Goal: Task Accomplishment & Management: Complete application form

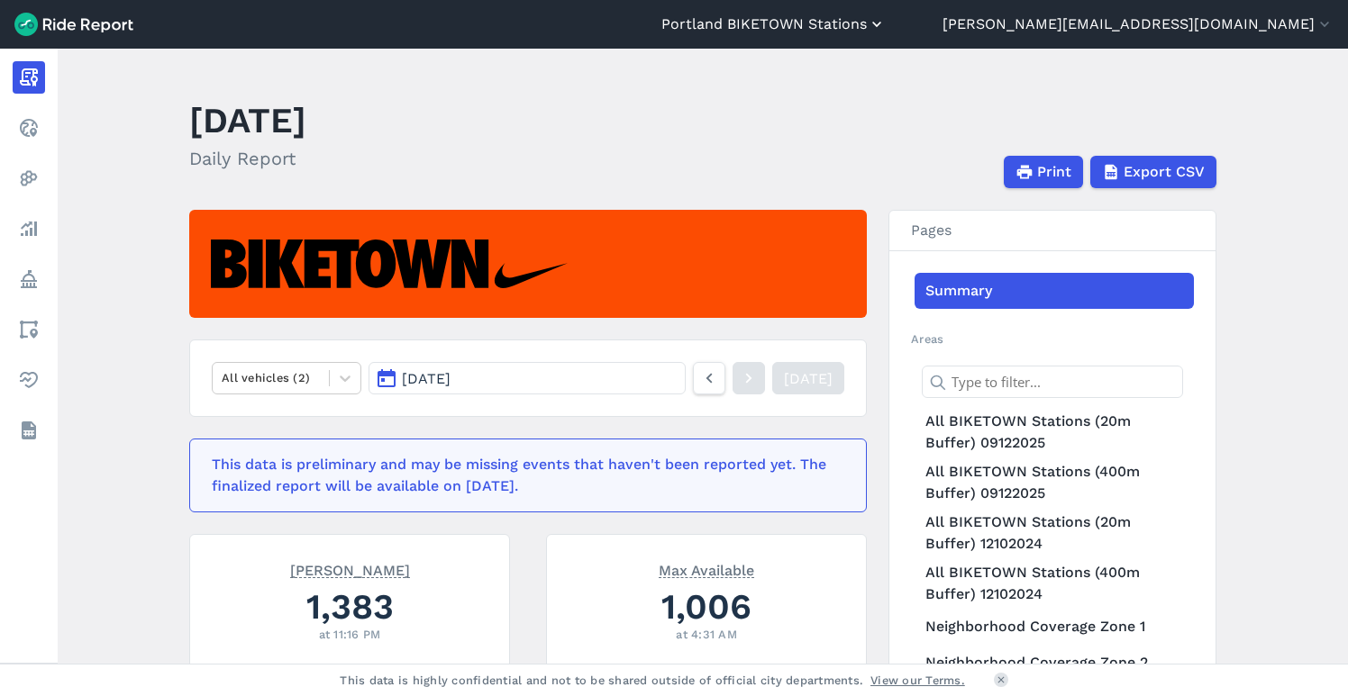
click at [886, 26] on button "Portland BIKETOWN Stations" at bounding box center [773, 25] width 224 height 22
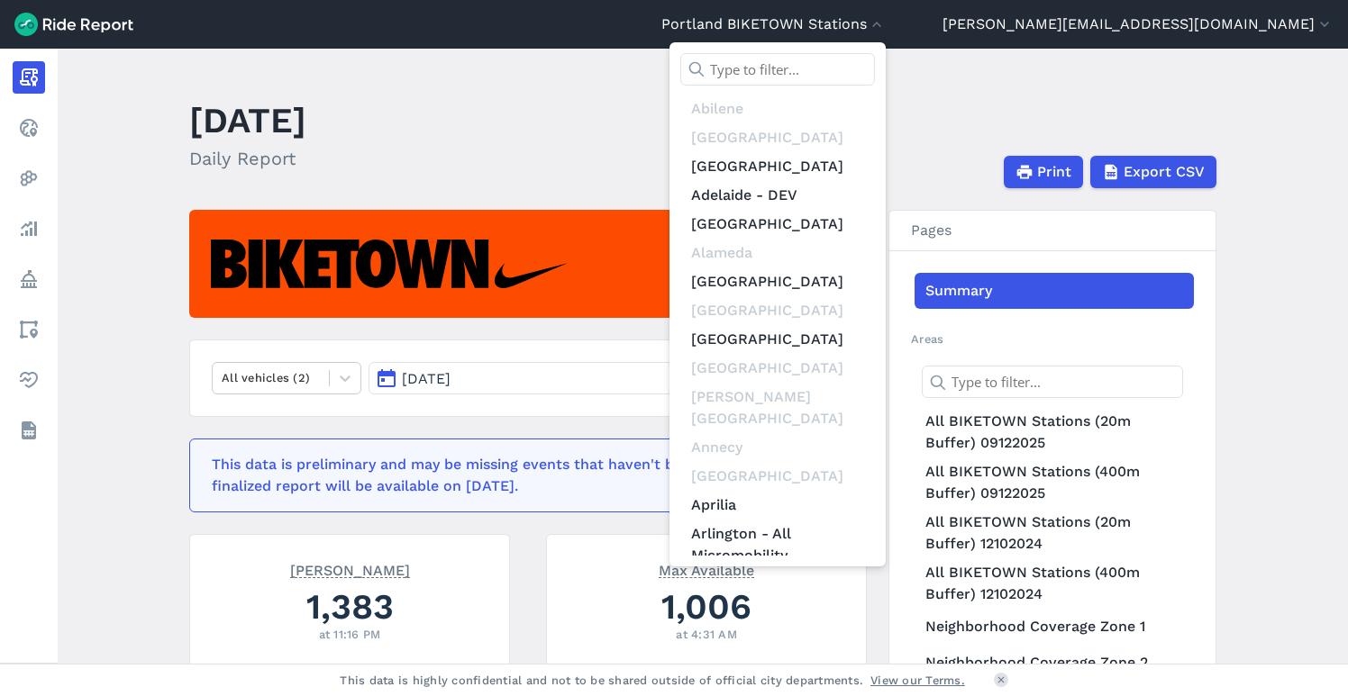
click at [875, 70] on input "text" at bounding box center [777, 69] width 195 height 32
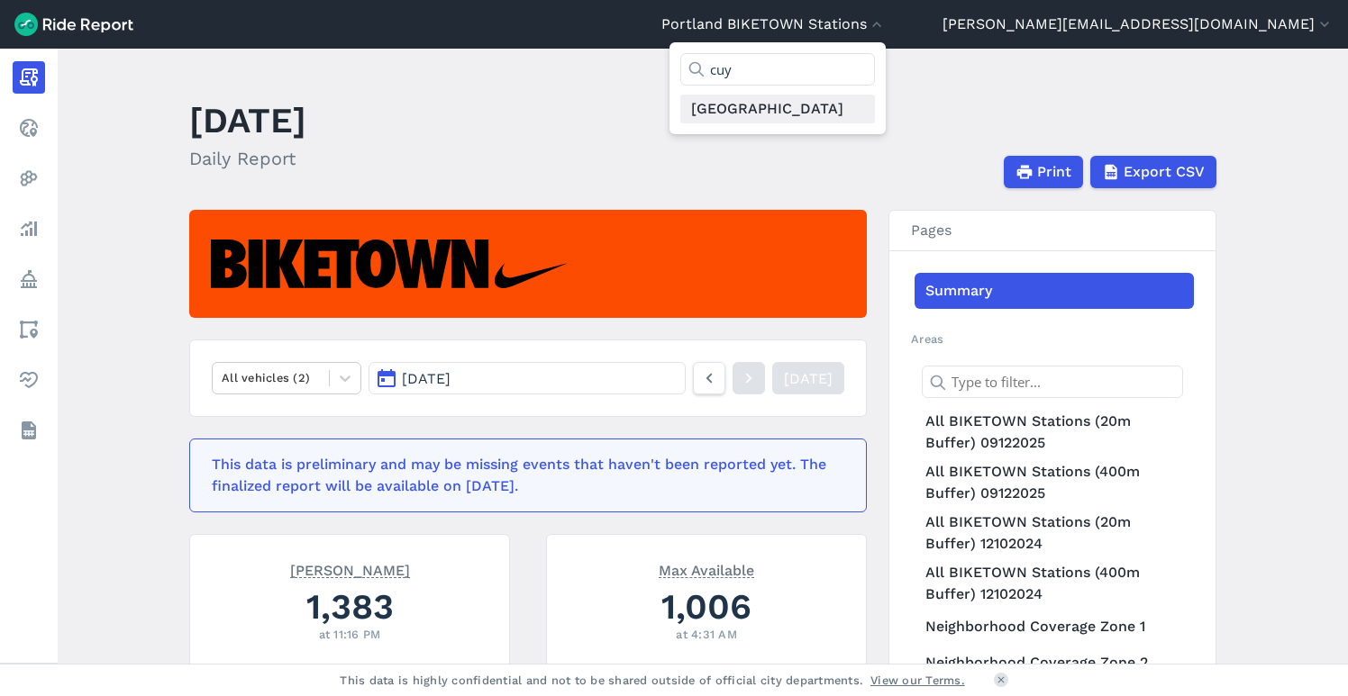
type input "cuy"
click at [875, 108] on link "[GEOGRAPHIC_DATA]" at bounding box center [777, 109] width 195 height 29
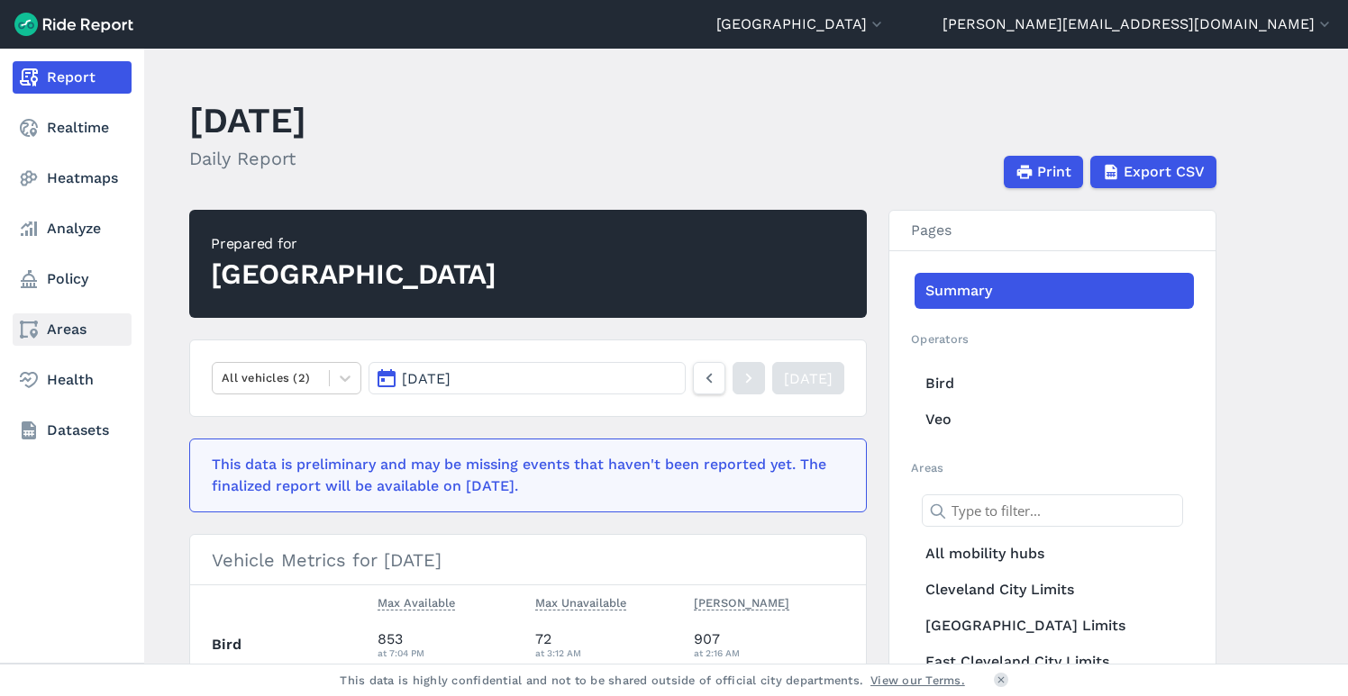
click at [66, 332] on link "Areas" at bounding box center [72, 330] width 119 height 32
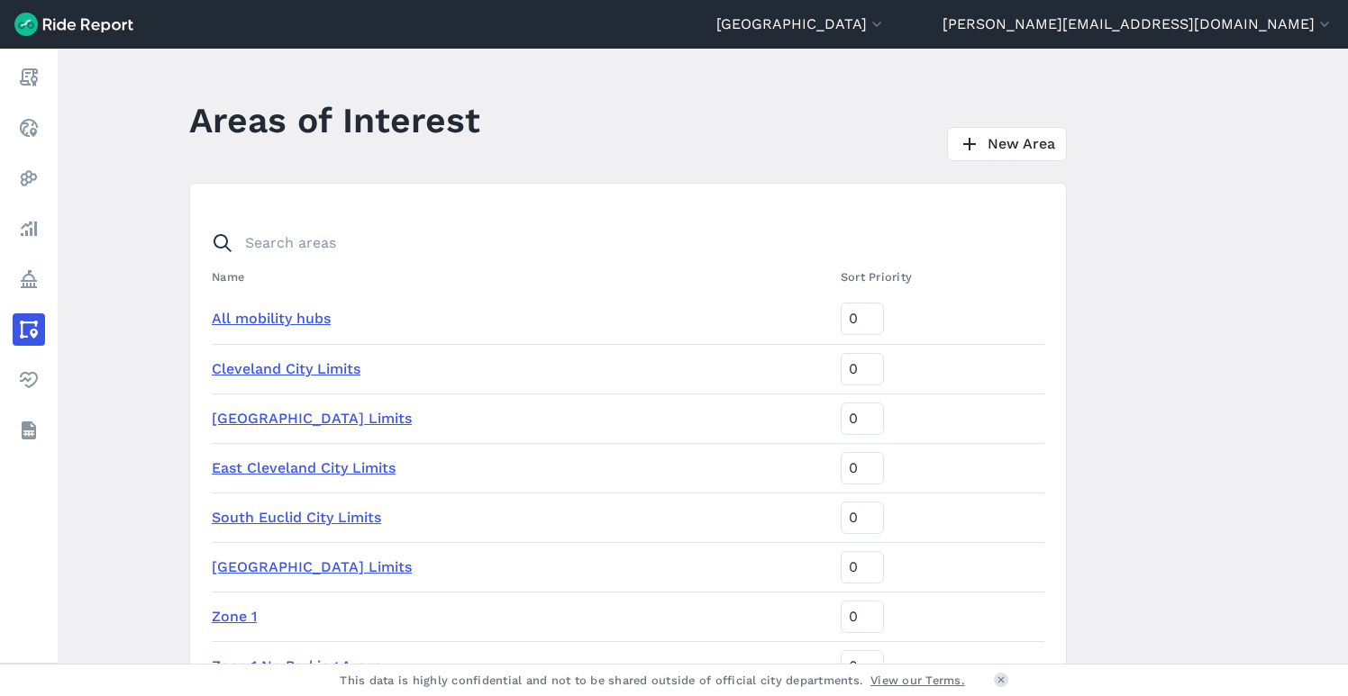
scroll to position [227, 0]
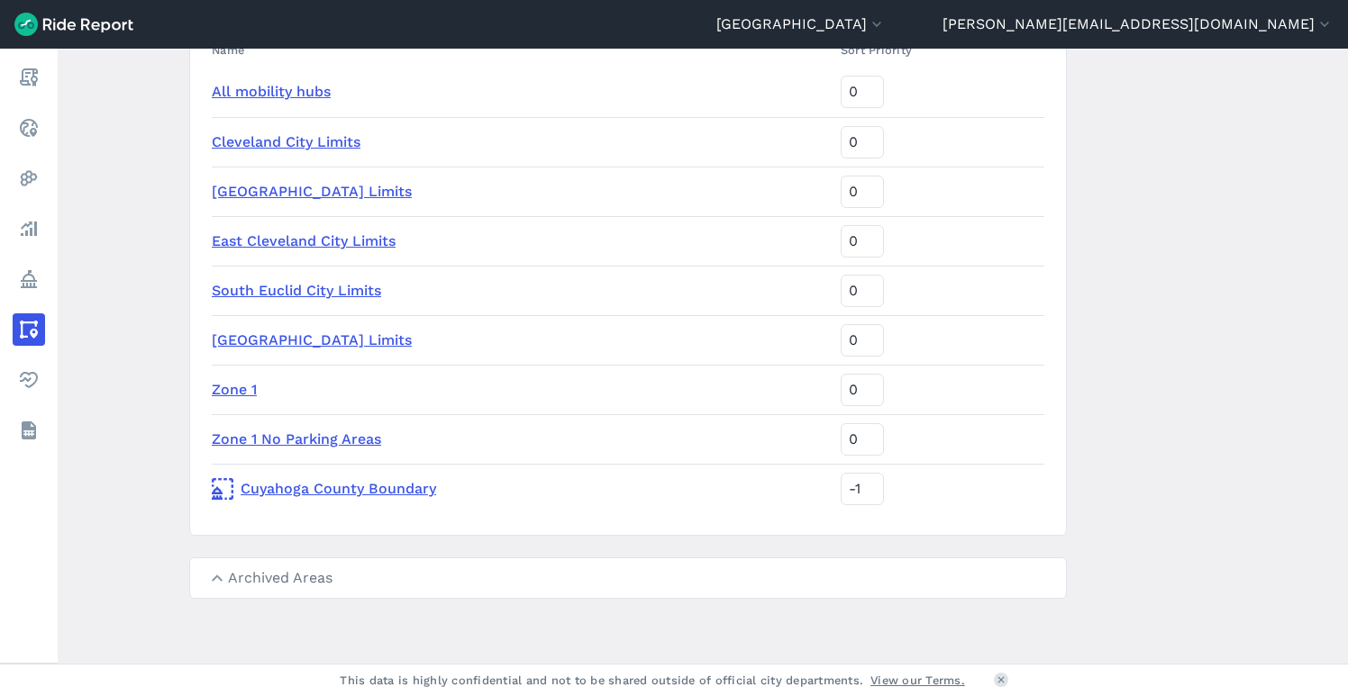
click at [372, 491] on link "Cuyahoga County Boundary" at bounding box center [519, 489] width 614 height 22
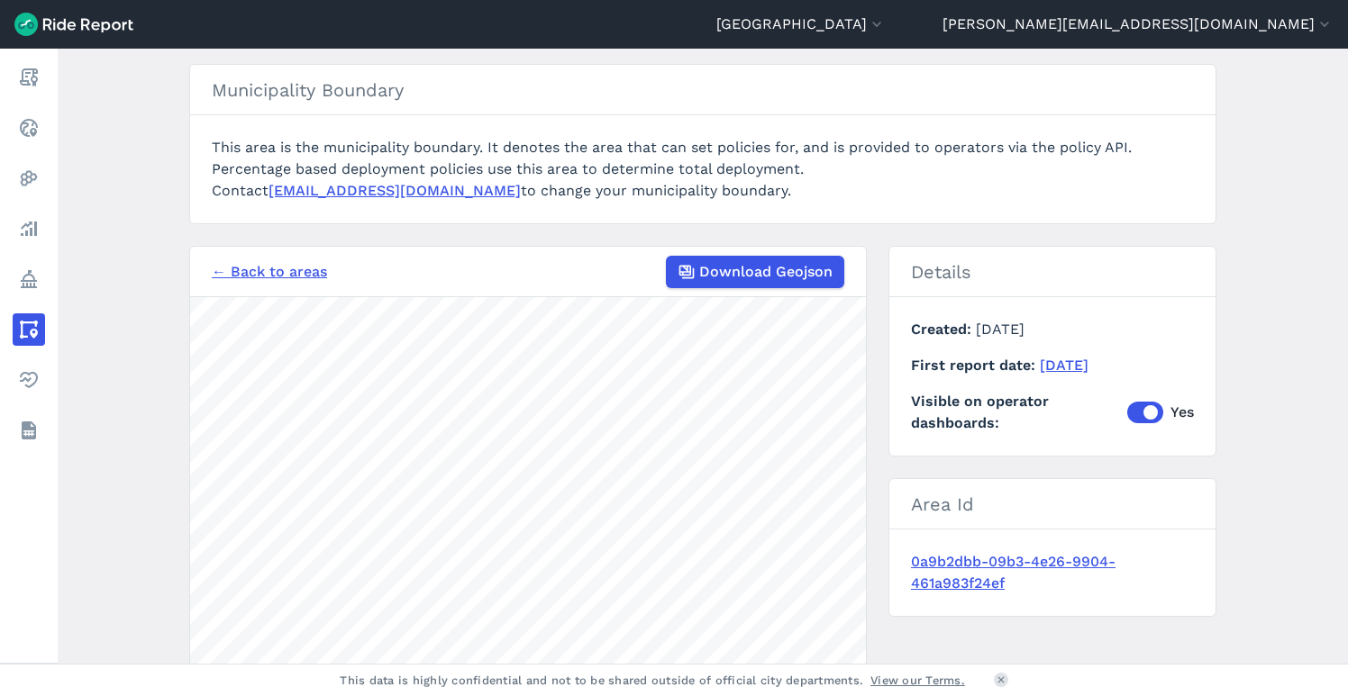
scroll to position [223, 0]
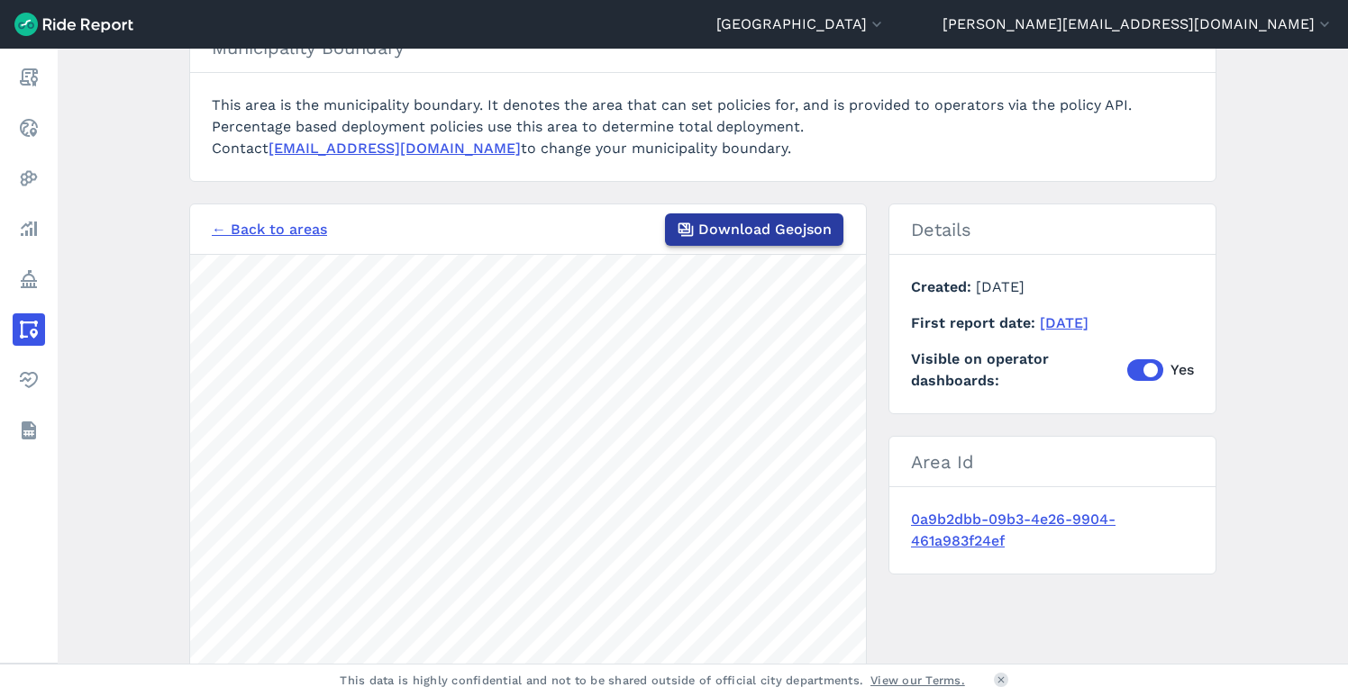
click at [754, 227] on span "Download Geojson" at bounding box center [764, 230] width 133 height 22
click at [274, 227] on link "← Back to areas" at bounding box center [269, 230] width 115 height 22
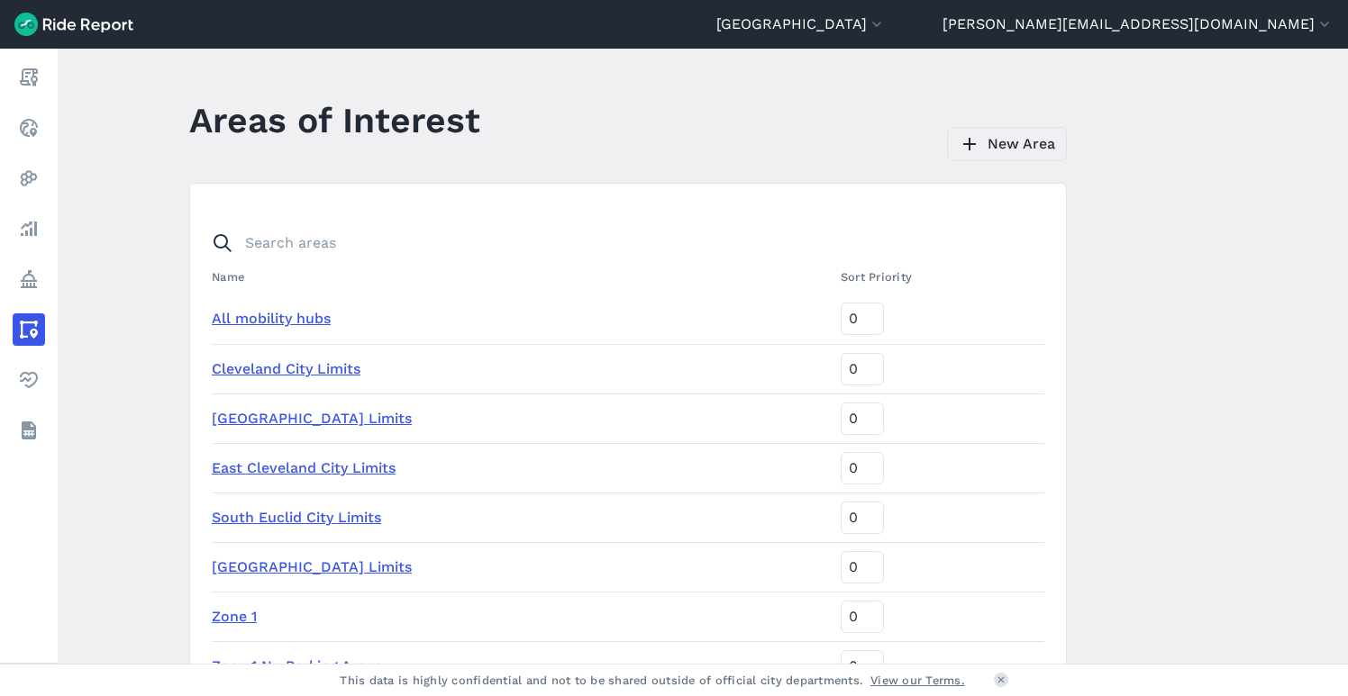
click at [997, 151] on link "New Area" at bounding box center [1007, 144] width 120 height 34
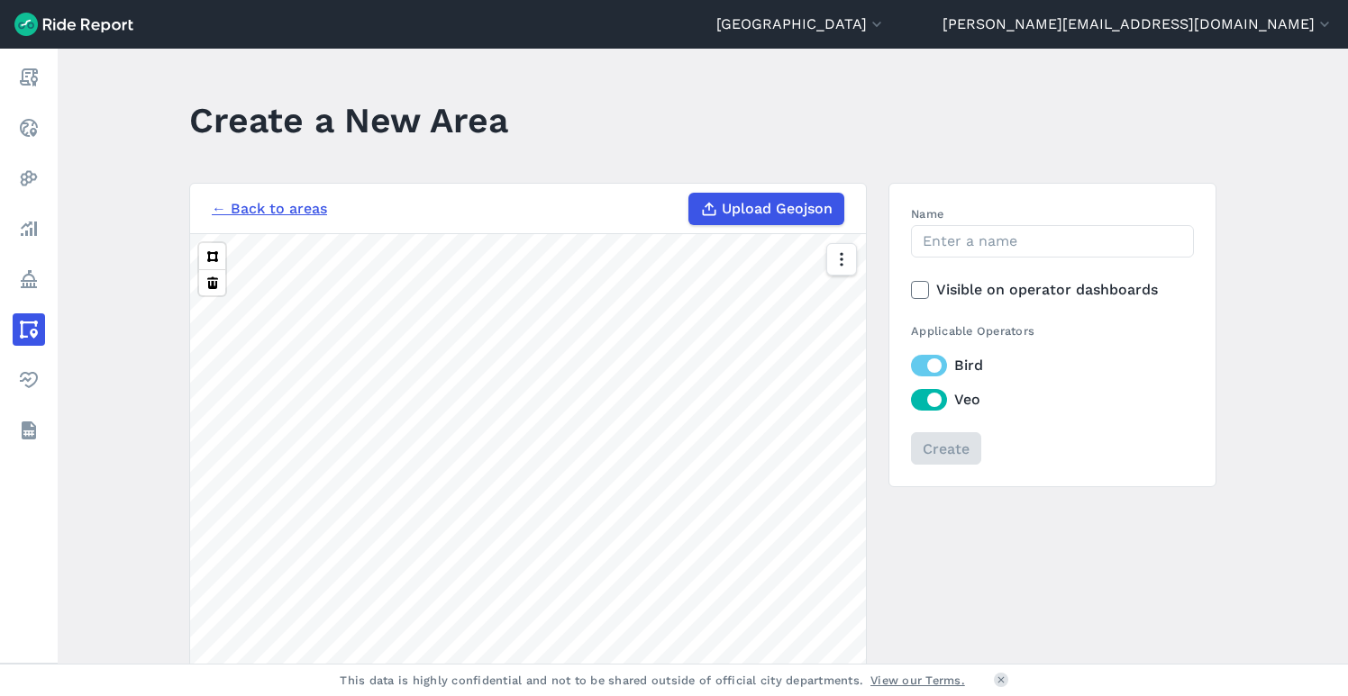
click at [748, 205] on span "Upload Geojson" at bounding box center [777, 209] width 111 height 22
click at [689, 194] on input "Upload Geojson" at bounding box center [688, 193] width 1 height 1
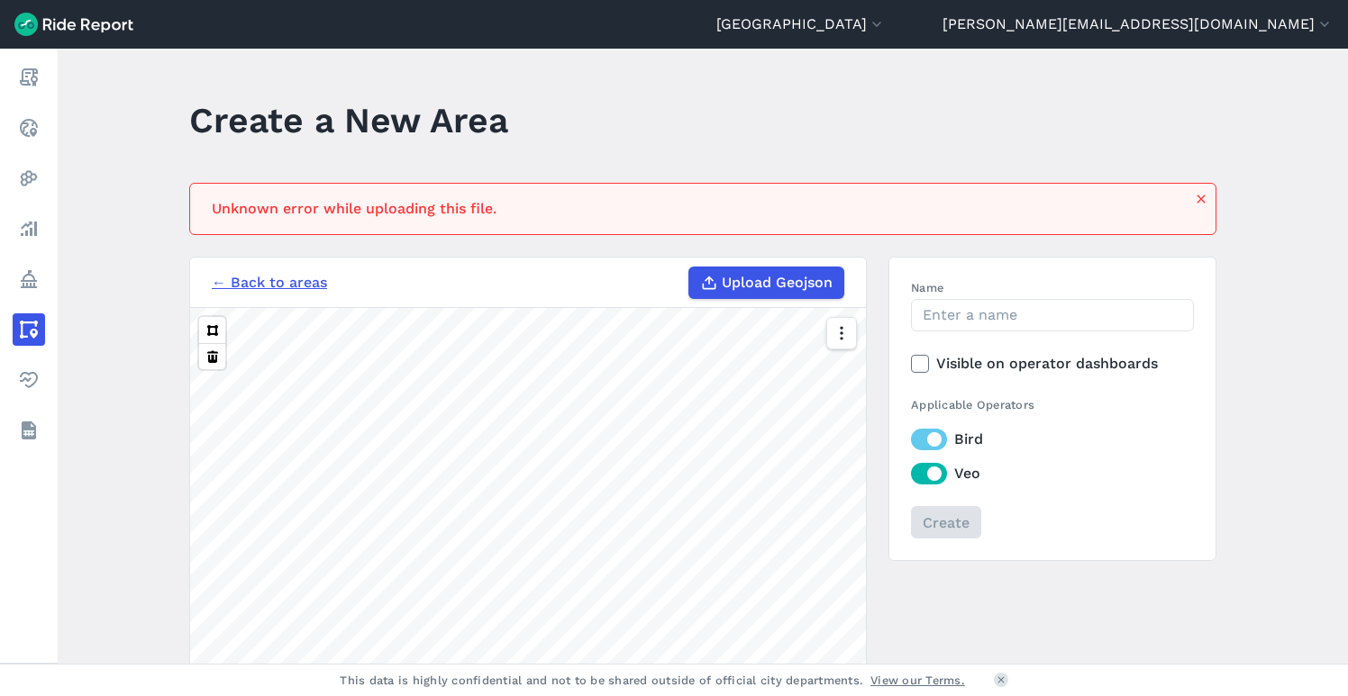
click at [774, 278] on span "Upload Geojson" at bounding box center [777, 283] width 111 height 22
click at [689, 268] on input "Upload Geojson" at bounding box center [688, 267] width 1 height 1
type input "C:\fakepath\GCTRA_Stops_Dissolved.geojson"
click at [245, 280] on link "← Back to areas" at bounding box center [269, 283] width 115 height 22
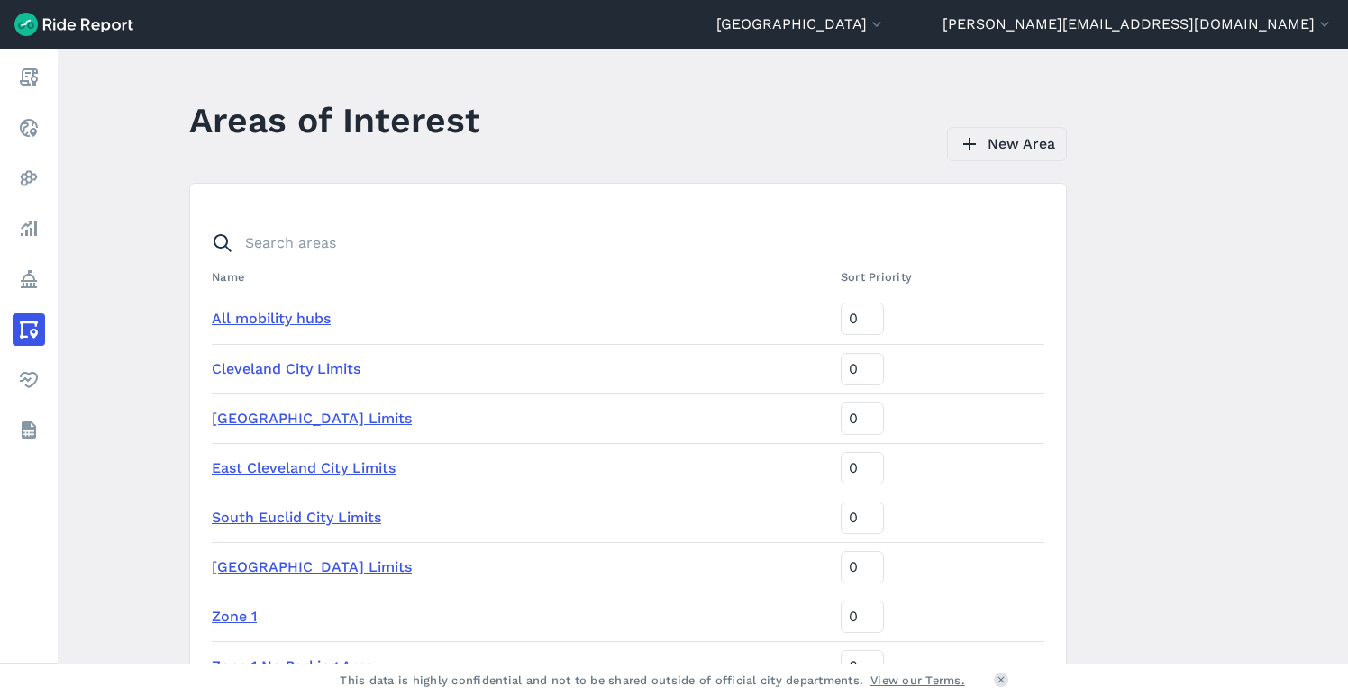
click at [1026, 141] on link "New Area" at bounding box center [1007, 144] width 120 height 34
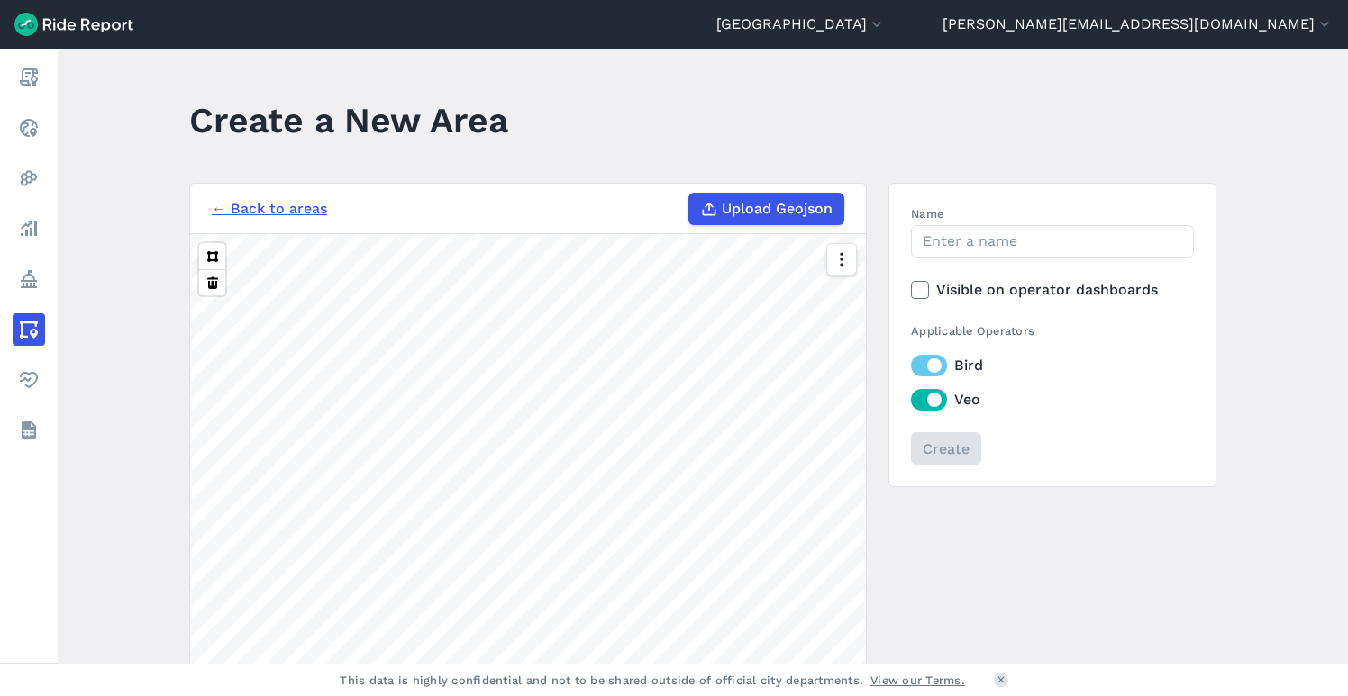
click at [763, 215] on span "Upload Geojson" at bounding box center [777, 209] width 111 height 22
click at [689, 194] on input "Upload Geojson" at bounding box center [688, 193] width 1 height 1
type input "C:\fakepath\GCTRA_Stops_Dissolved.geojson"
click at [939, 238] on input "Name" at bounding box center [1052, 241] width 283 height 32
type input "GCTRA_Stops_20Ft"
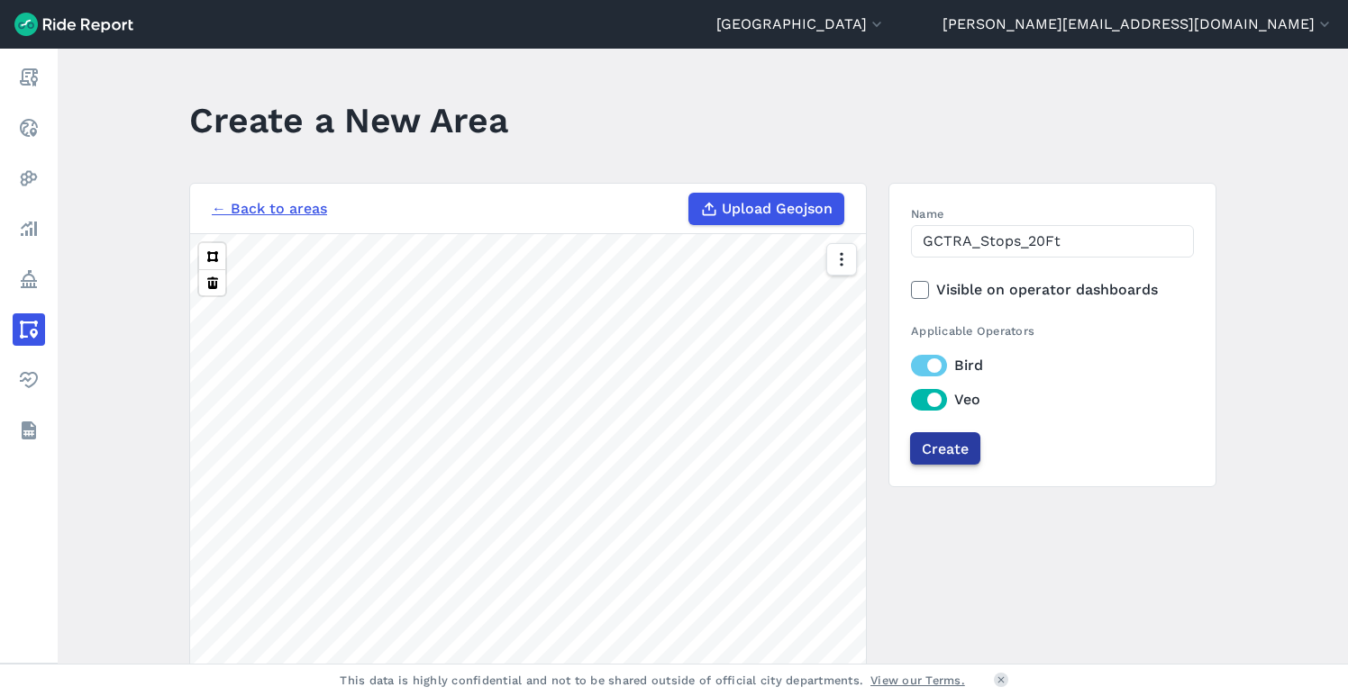
click at [945, 448] on input "Create" at bounding box center [945, 448] width 70 height 32
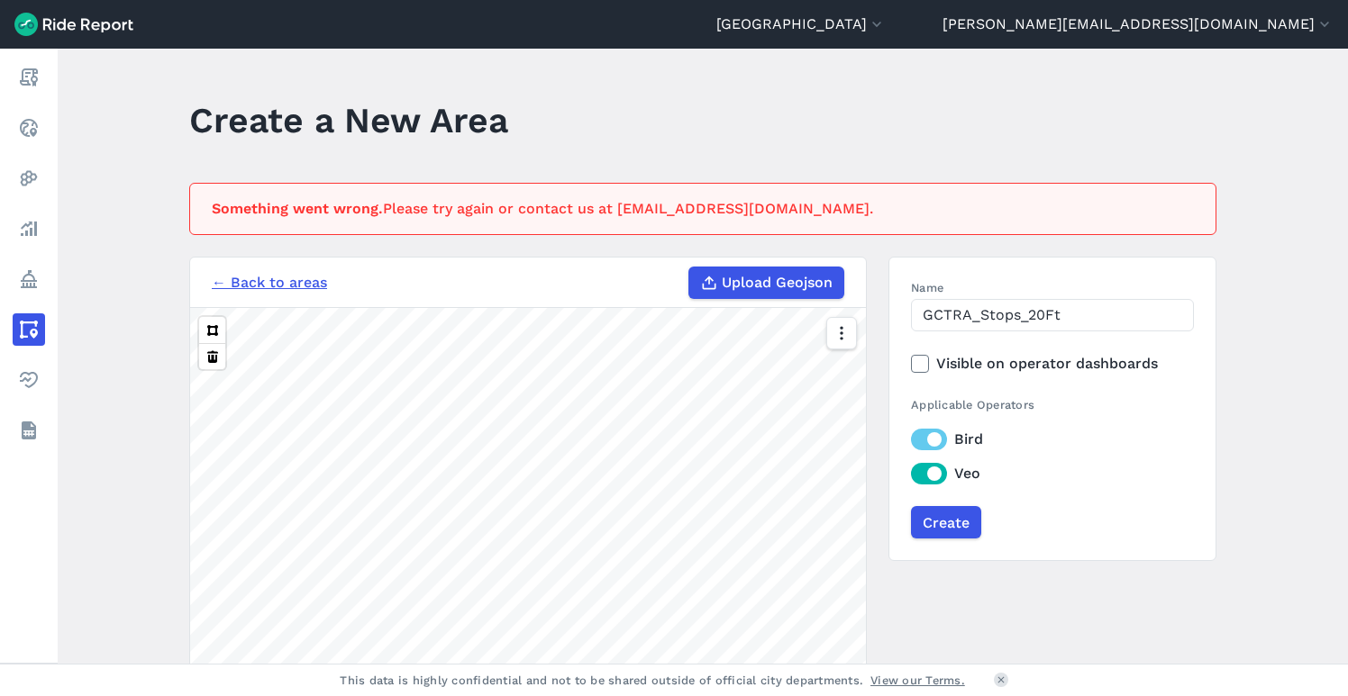
scroll to position [2, 0]
click at [914, 361] on icon at bounding box center [920, 362] width 16 height 18
click at [911, 361] on input "Visible on operator dashboards" at bounding box center [911, 357] width 0 height 12
click at [944, 519] on input "Create" at bounding box center [945, 521] width 70 height 32
click at [310, 282] on link "← Back to areas" at bounding box center [269, 281] width 115 height 22
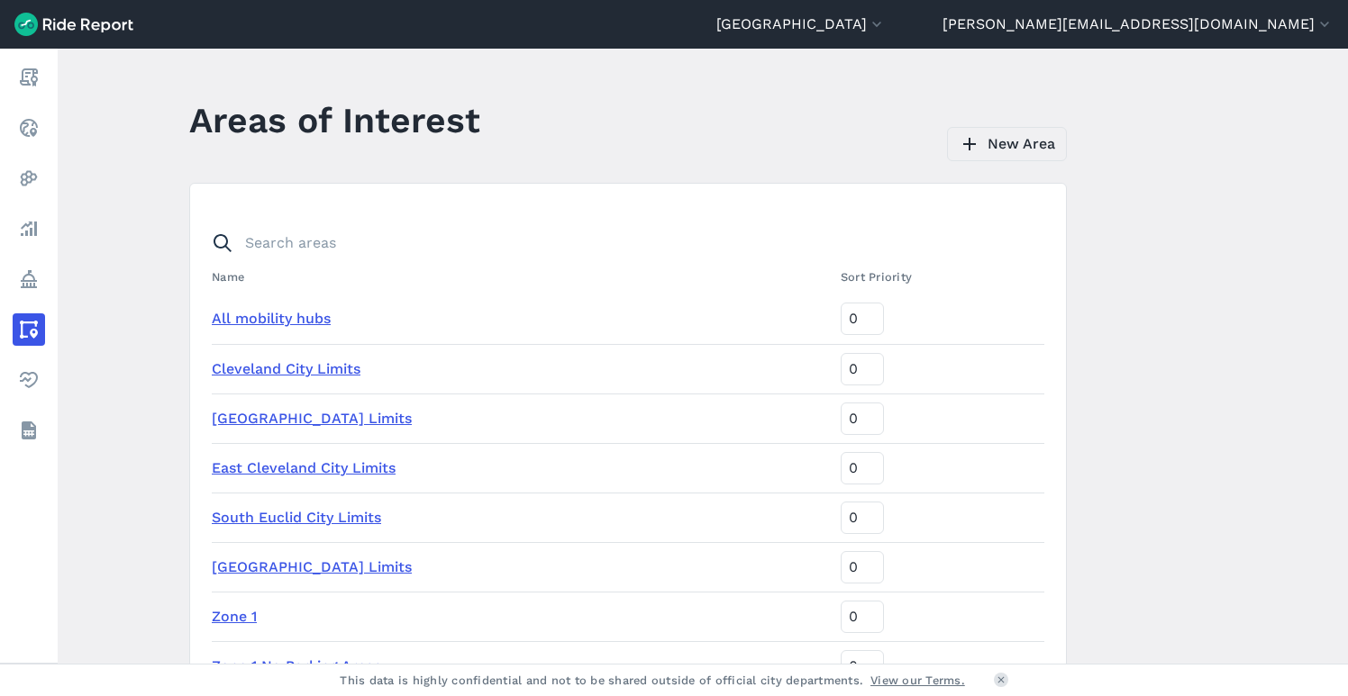
click at [1008, 144] on link "New Area" at bounding box center [1007, 144] width 120 height 34
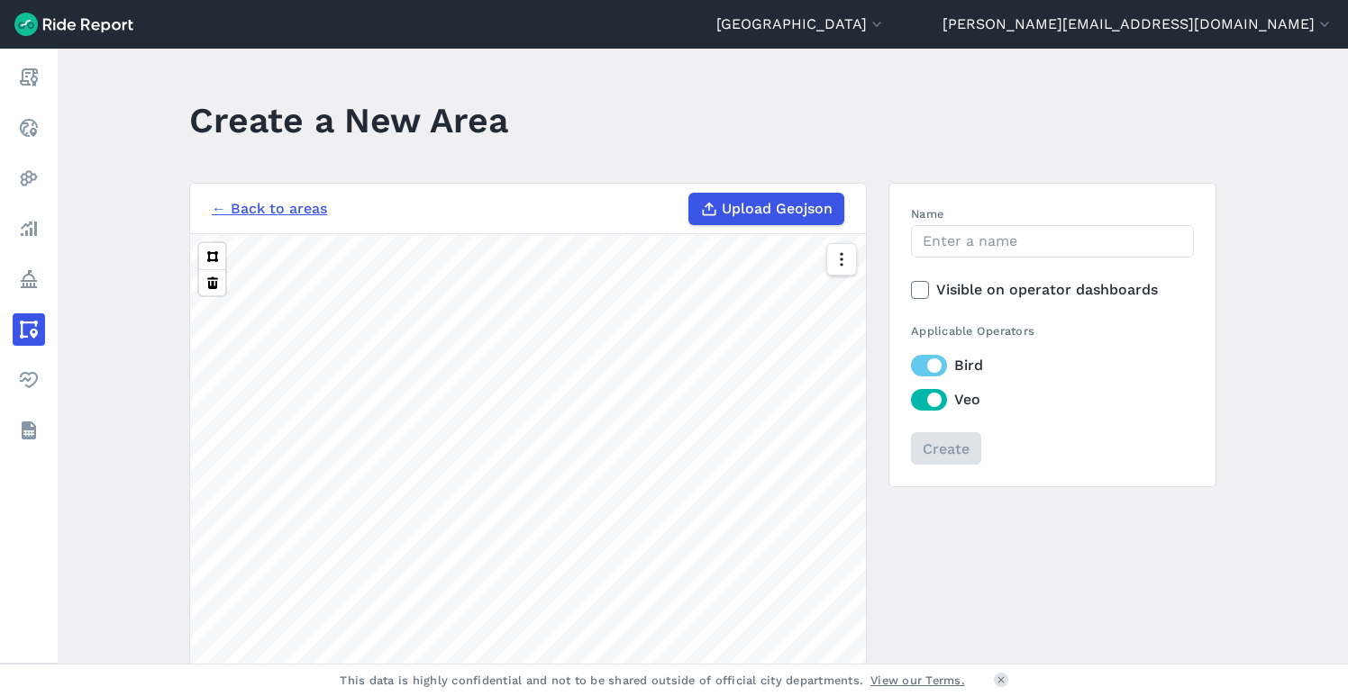
click at [781, 213] on span "Upload Geojson" at bounding box center [777, 209] width 111 height 22
click at [689, 194] on input "Upload Geojson" at bounding box center [688, 193] width 1 height 1
type input "C:\fakepath\GCTRA_Stops_Dissolved.geojson"
click at [673, 190] on section "← Back to areas Upload Geojson Revert geometry 500 ft" at bounding box center [528, 522] width 678 height 678
click at [642, 211] on section "← Back to areas Upload Geojson Revert geometry 500 ft" at bounding box center [528, 522] width 678 height 678
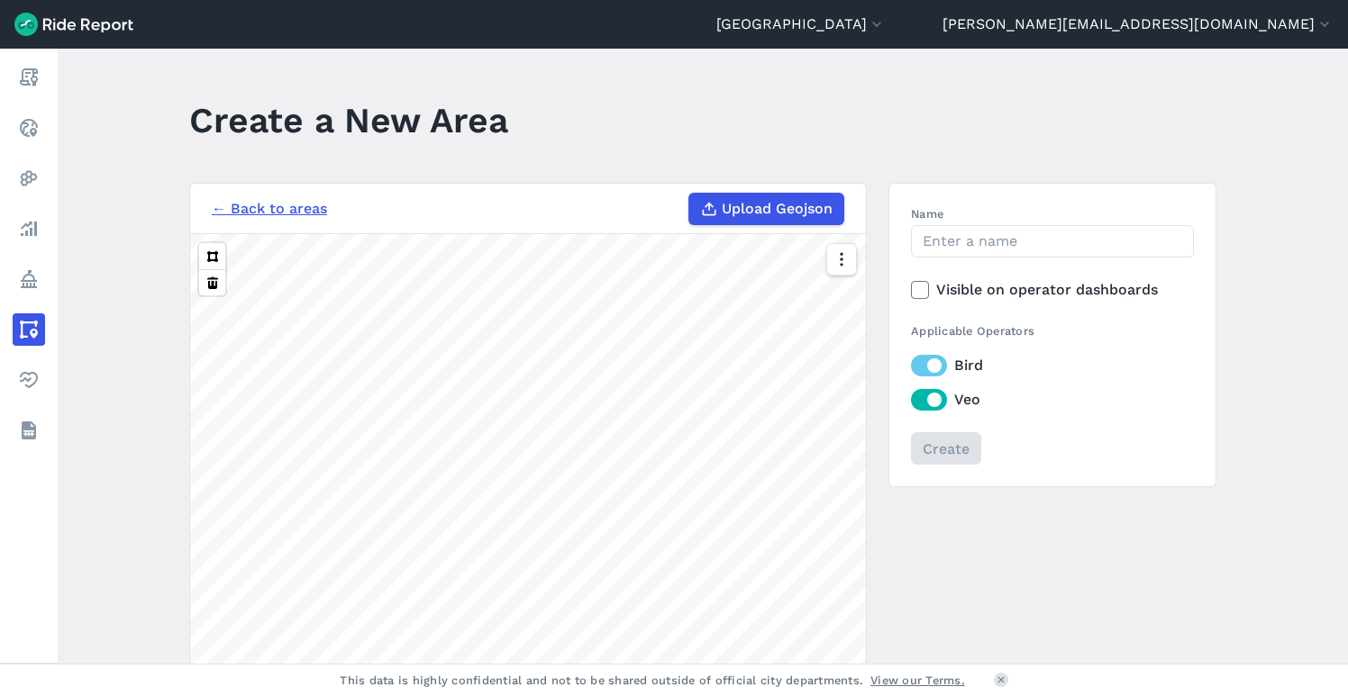
scroll to position [3, 0]
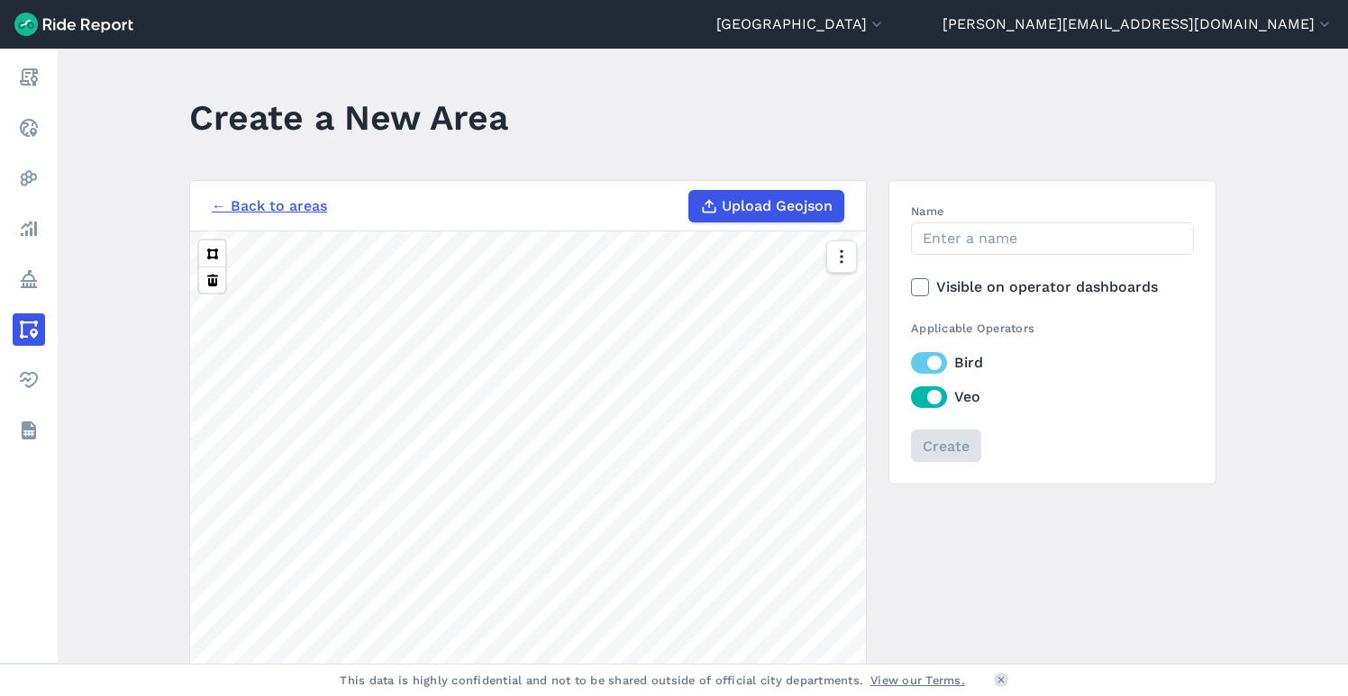
click at [832, 418] on div "Revert geometry 1 mi" at bounding box center [528, 544] width 676 height 625
click at [962, 236] on input "Name" at bounding box center [1052, 239] width 283 height 32
type input "GCTRA_Stops_20ft"
click at [1102, 410] on div "Name GCTRA_Stops_20ft Visible on operator dashboards Applicable Operators Bird …" at bounding box center [1052, 332] width 283 height 259
drag, startPoint x: 919, startPoint y: 287, endPoint x: 942, endPoint y: 375, distance: 90.5
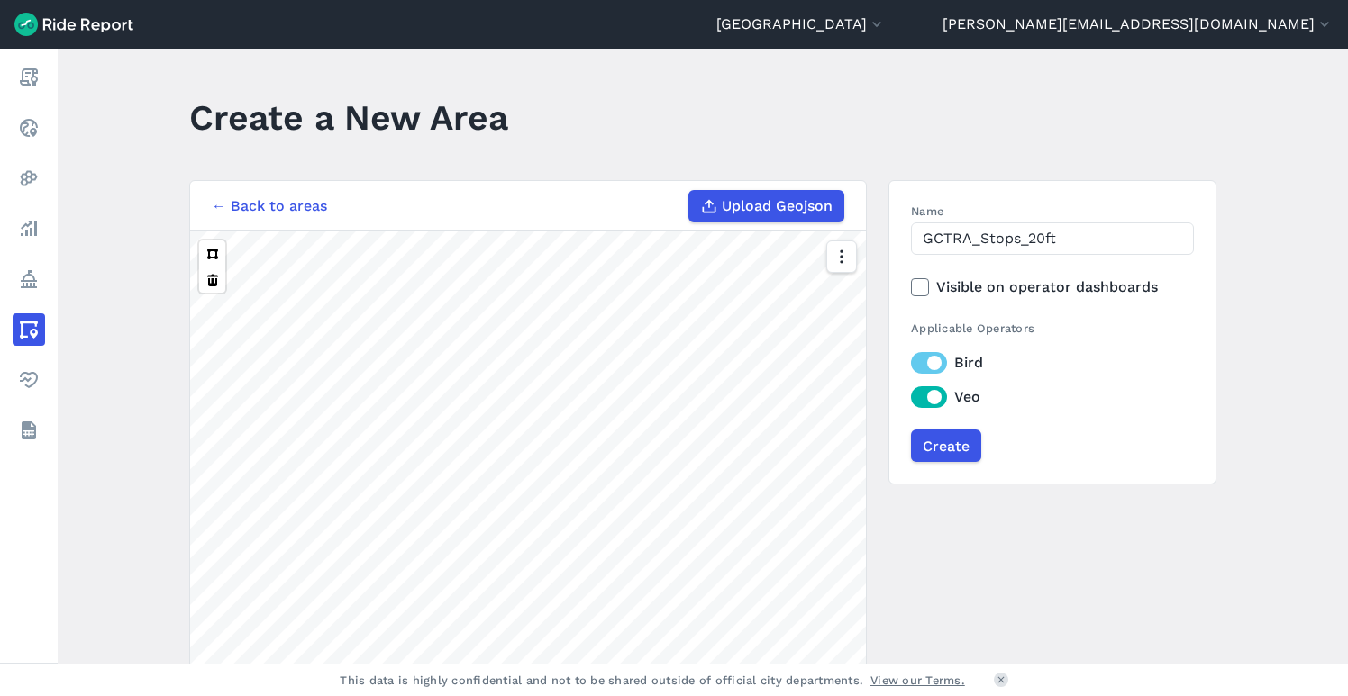
click at [919, 288] on icon at bounding box center [920, 287] width 16 height 18
click at [911, 288] on input "Visible on operator dashboards" at bounding box center [911, 283] width 0 height 12
click at [950, 449] on input "Create" at bounding box center [945, 446] width 70 height 32
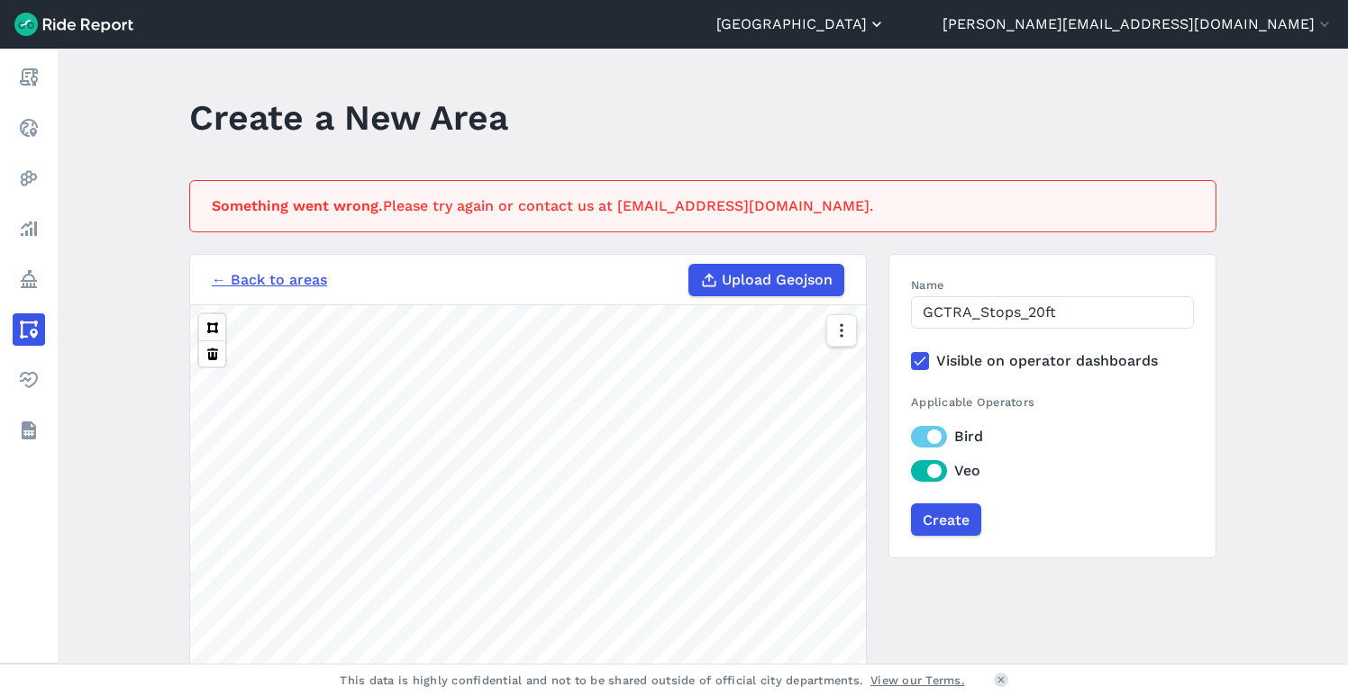
click at [886, 23] on button "[GEOGRAPHIC_DATA]" at bounding box center [800, 25] width 169 height 22
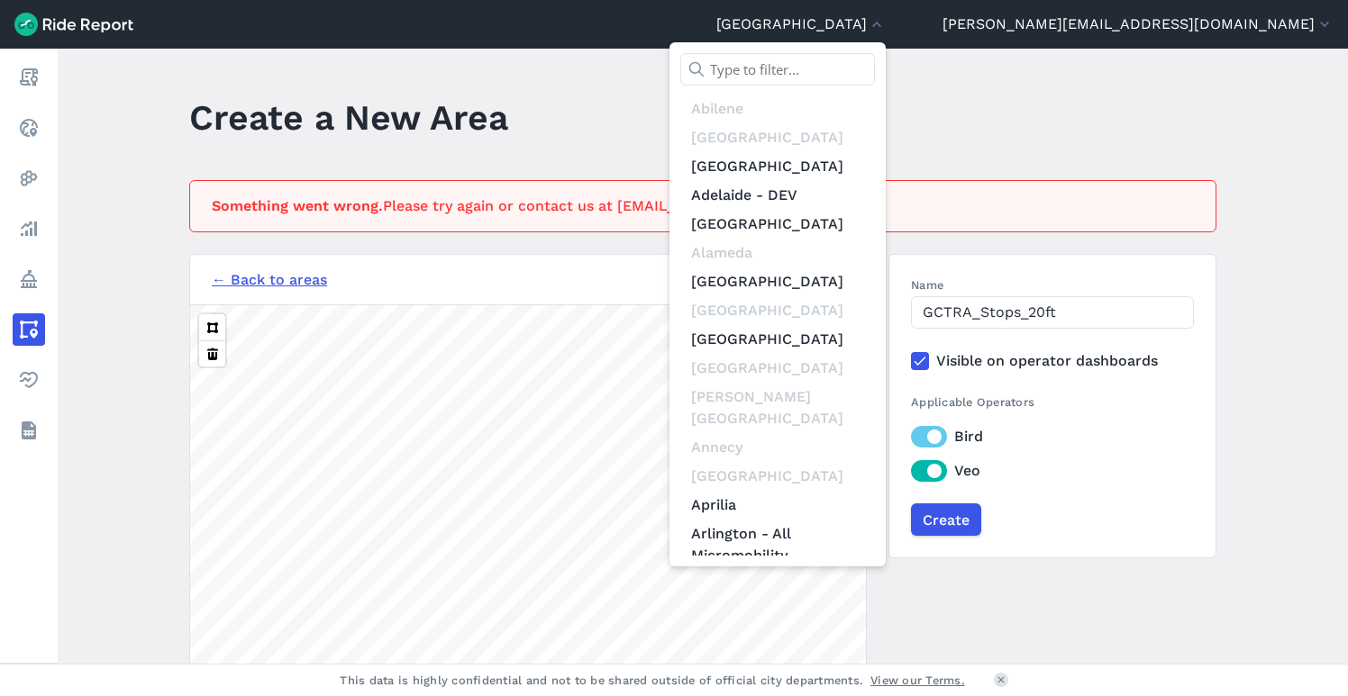
click at [875, 62] on input "text" at bounding box center [777, 69] width 195 height 32
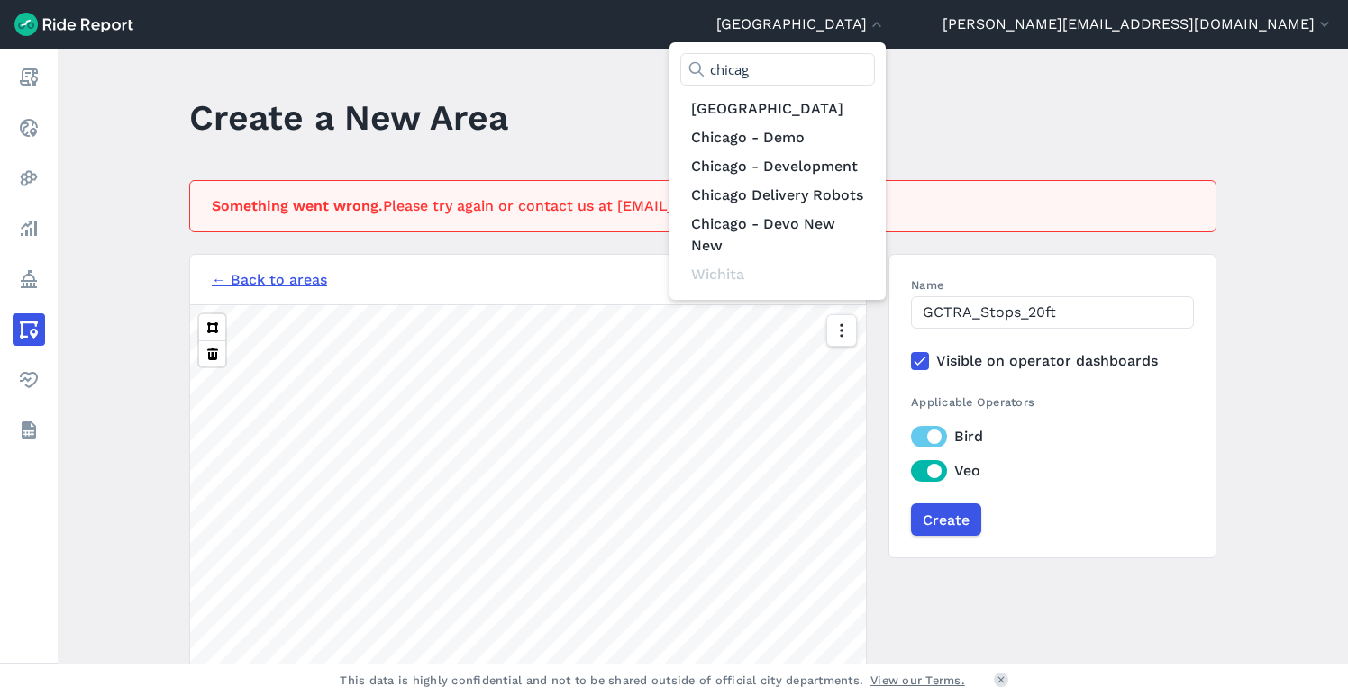
type input "[GEOGRAPHIC_DATA]"
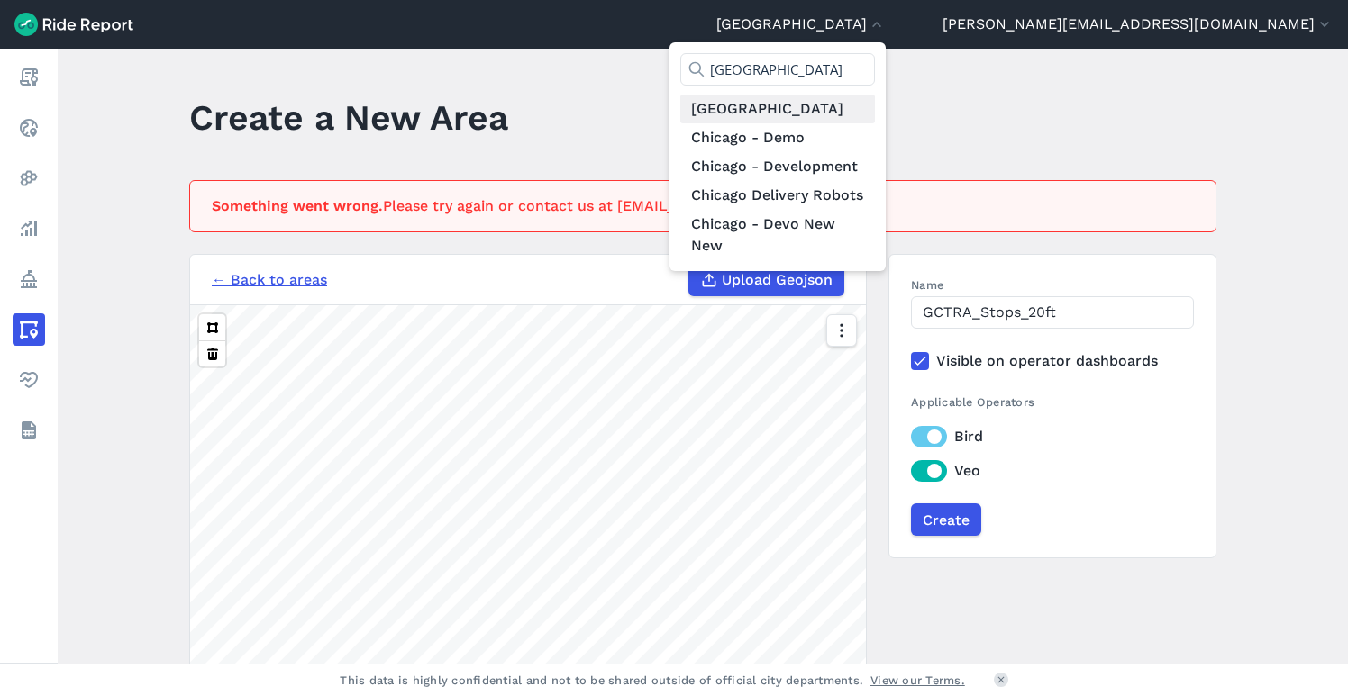
click at [875, 100] on link "[GEOGRAPHIC_DATA]" at bounding box center [777, 109] width 195 height 29
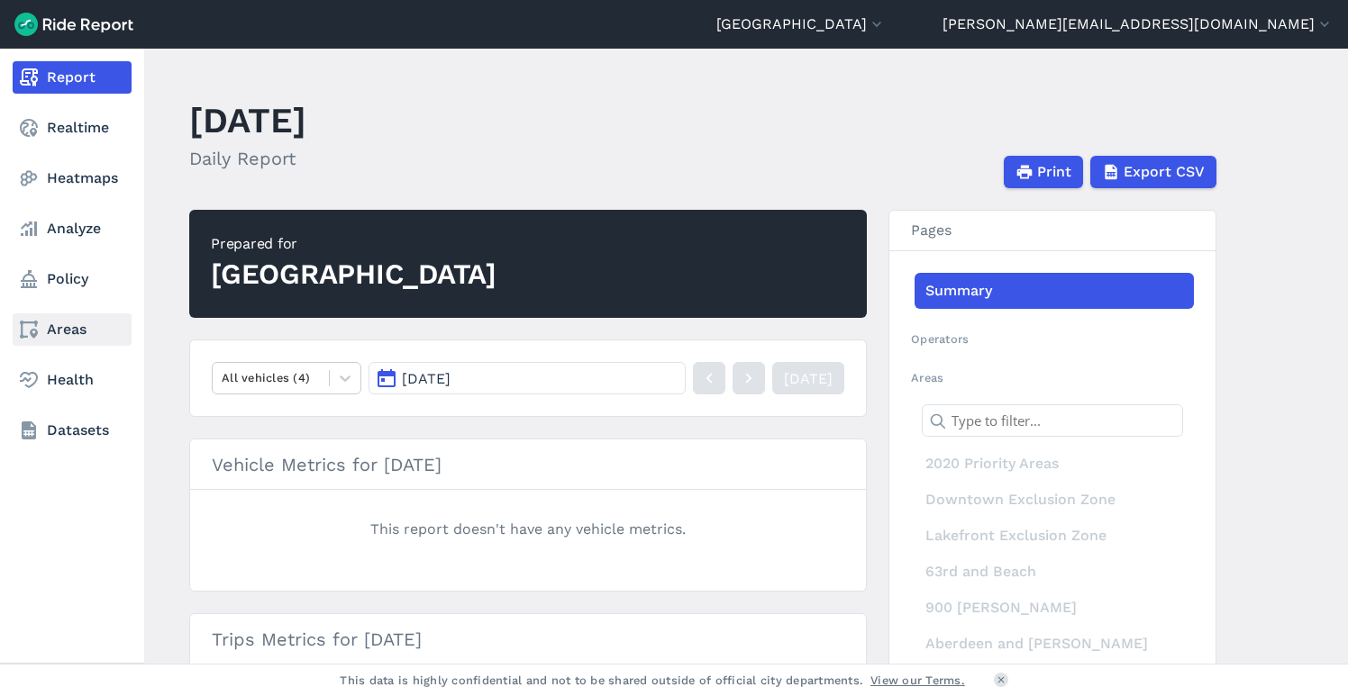
click at [67, 324] on link "Areas" at bounding box center [72, 330] width 119 height 32
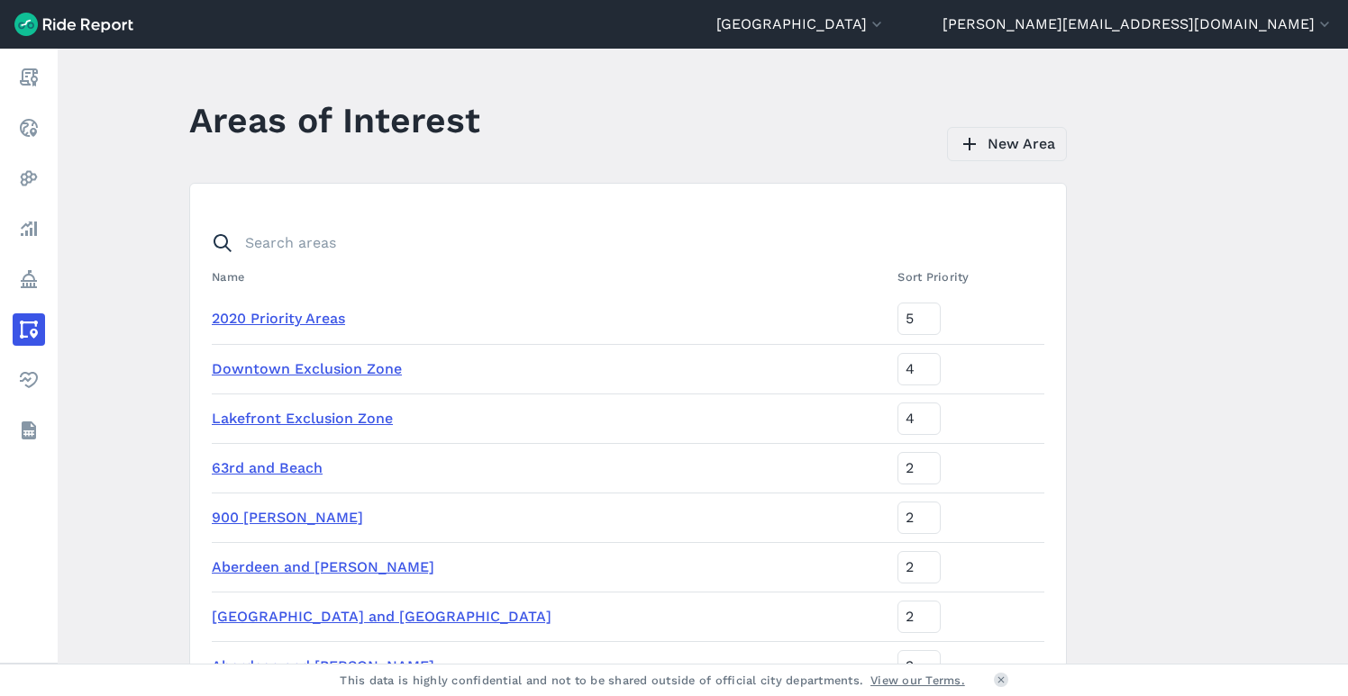
click at [1001, 148] on link "New Area" at bounding box center [1007, 144] width 120 height 34
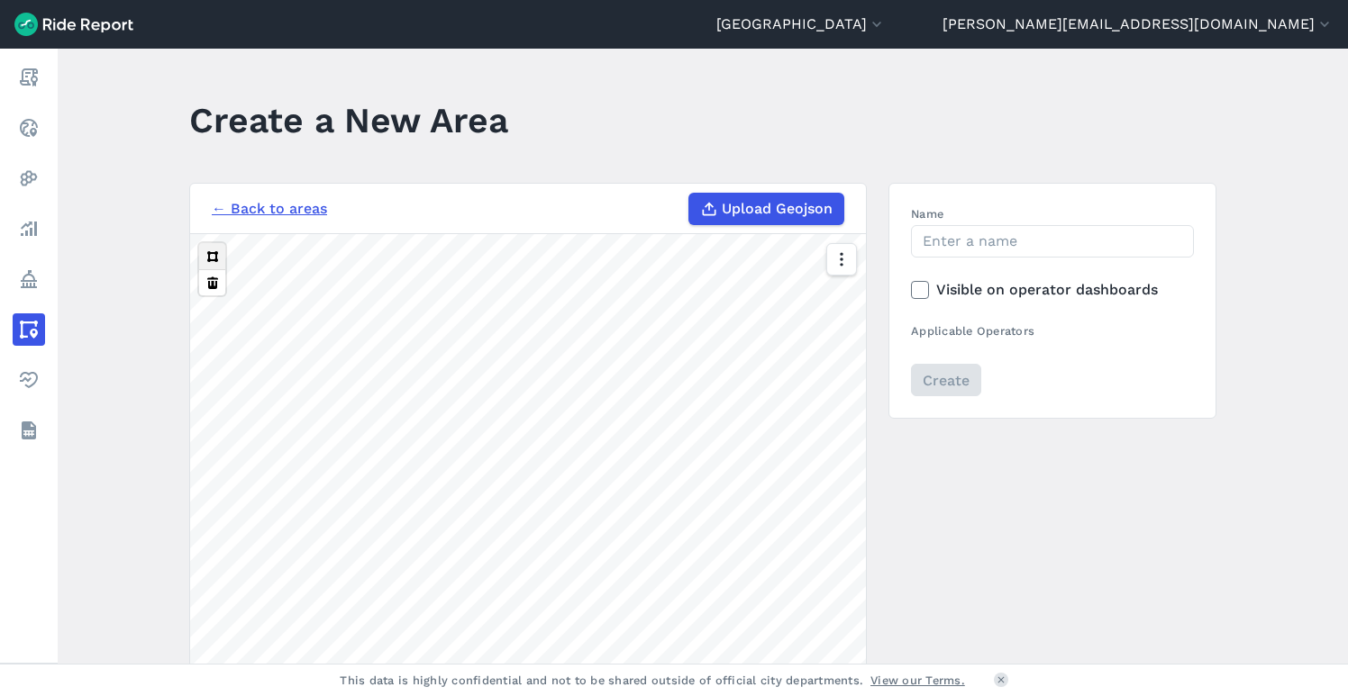
click at [216, 259] on button at bounding box center [212, 256] width 26 height 26
click at [988, 235] on input "Name" at bounding box center [1052, 241] width 283 height 32
type input "Test"
drag, startPoint x: 1060, startPoint y: 343, endPoint x: 1004, endPoint y: 330, distance: 57.5
click at [1060, 344] on div "Name Test Visible on operator dashboards Applicable Operators Create" at bounding box center [1052, 300] width 283 height 191
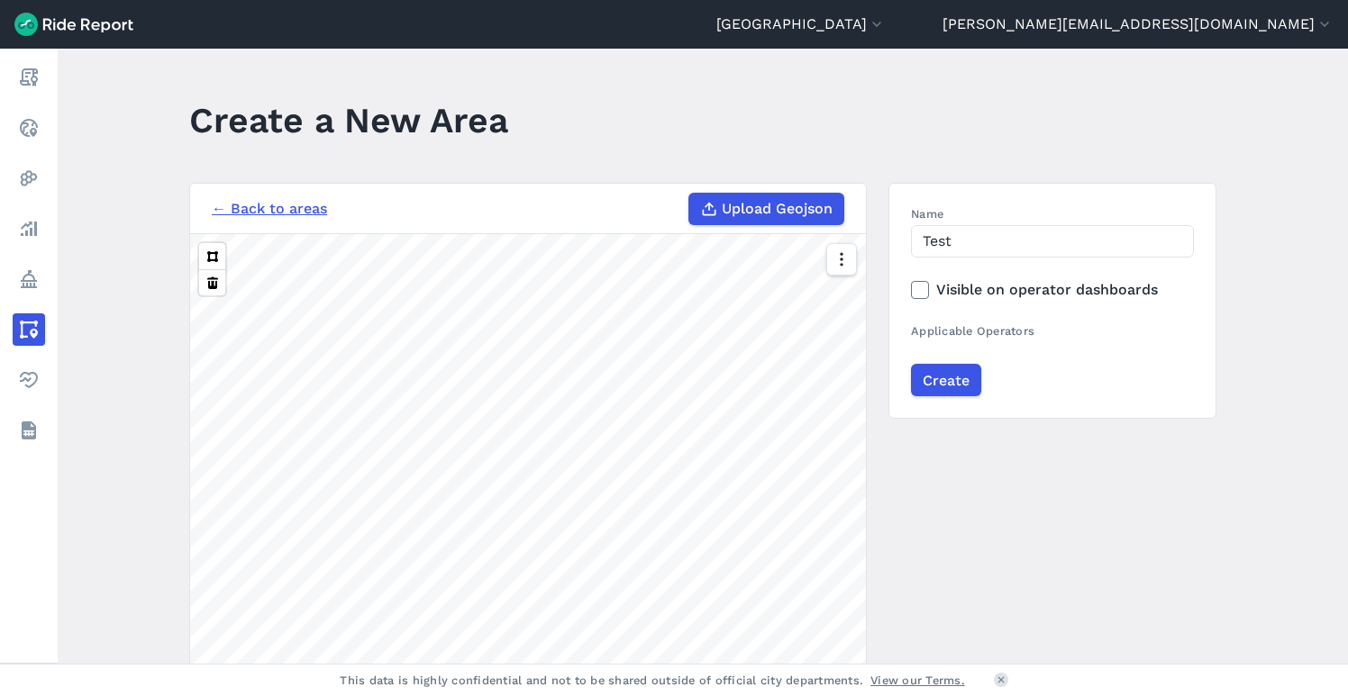
drag, startPoint x: 918, startPoint y: 293, endPoint x: 934, endPoint y: 354, distance: 63.4
click at [918, 296] on icon at bounding box center [920, 290] width 16 height 18
click at [911, 291] on input "Visible on operator dashboards" at bounding box center [911, 285] width 0 height 12
click at [940, 377] on input "Create" at bounding box center [945, 380] width 70 height 32
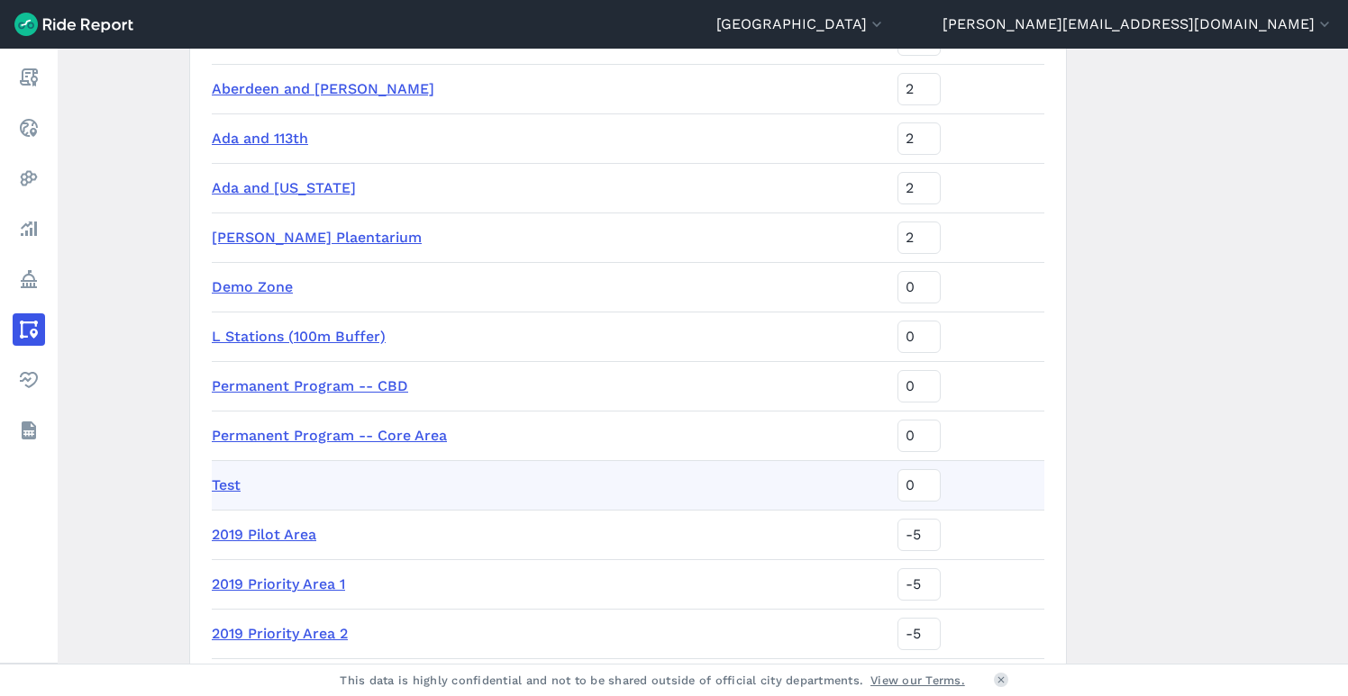
scroll to position [718, 0]
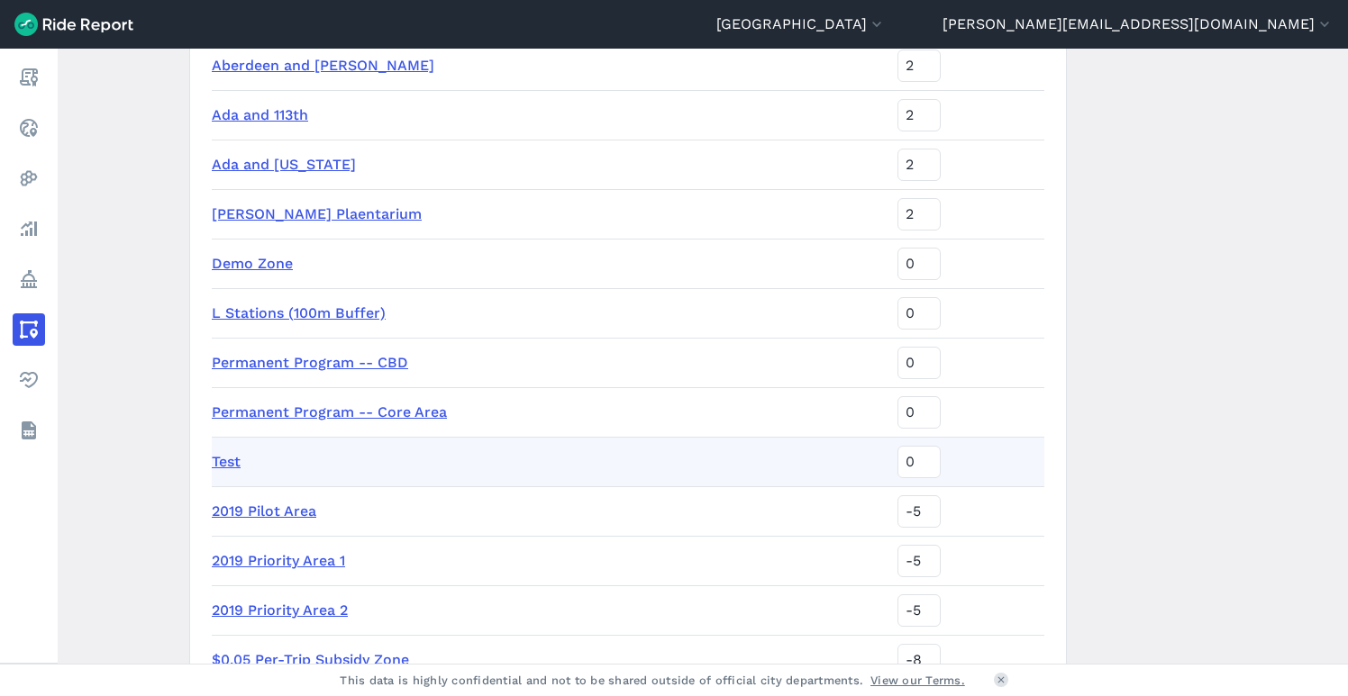
click at [226, 460] on link "Test" at bounding box center [226, 461] width 29 height 17
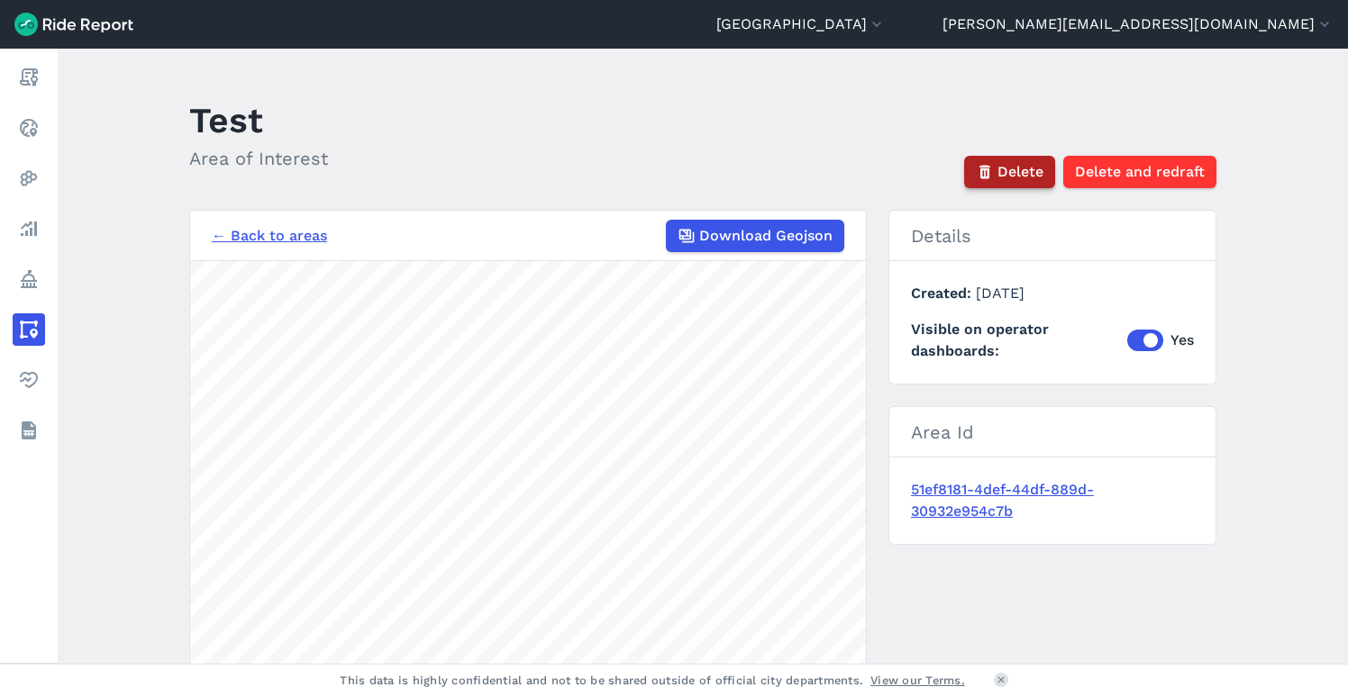
click at [1006, 176] on span "Delete" at bounding box center [1020, 172] width 46 height 22
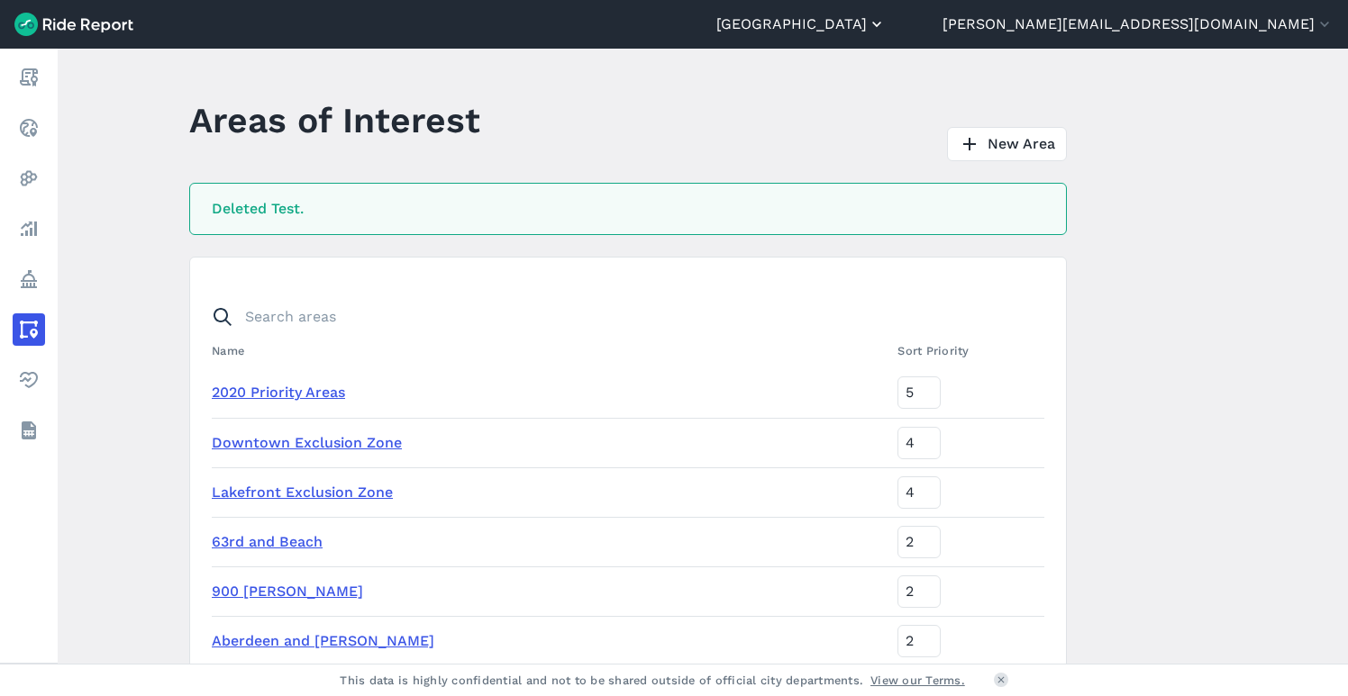
click at [886, 22] on button "[GEOGRAPHIC_DATA]" at bounding box center [800, 25] width 169 height 22
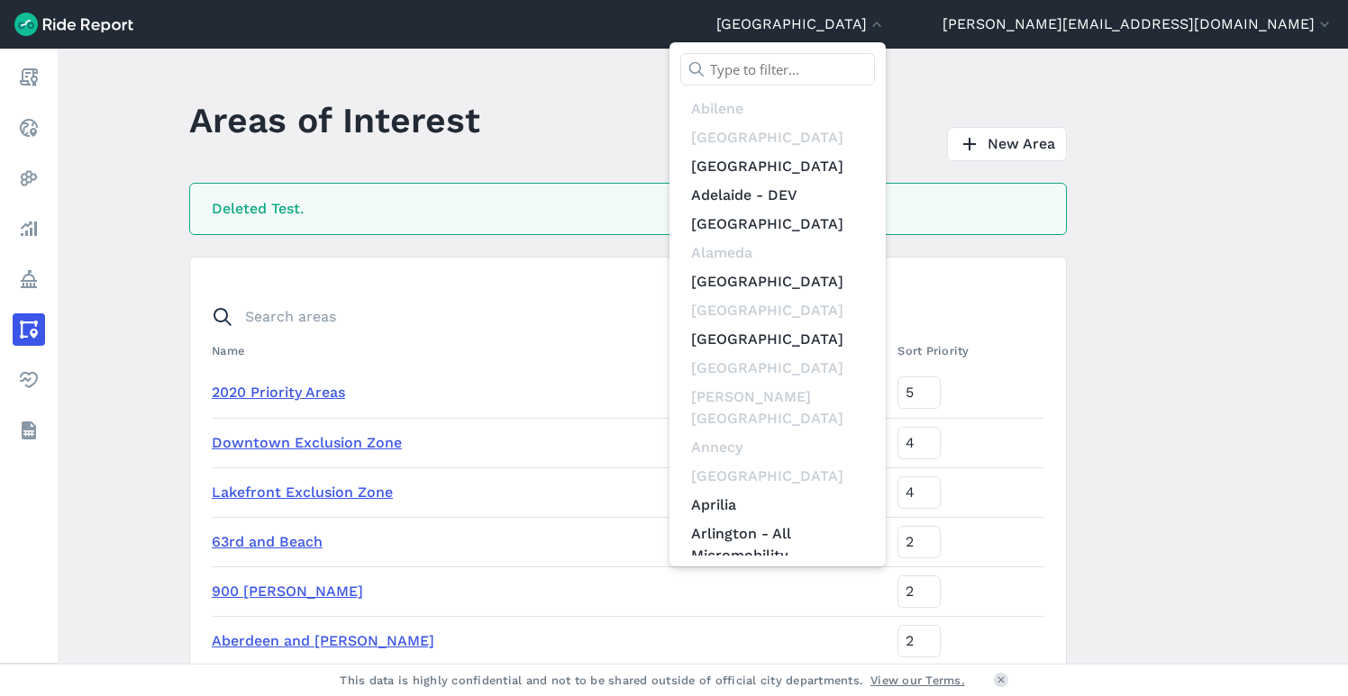
click at [875, 68] on input "text" at bounding box center [777, 69] width 195 height 32
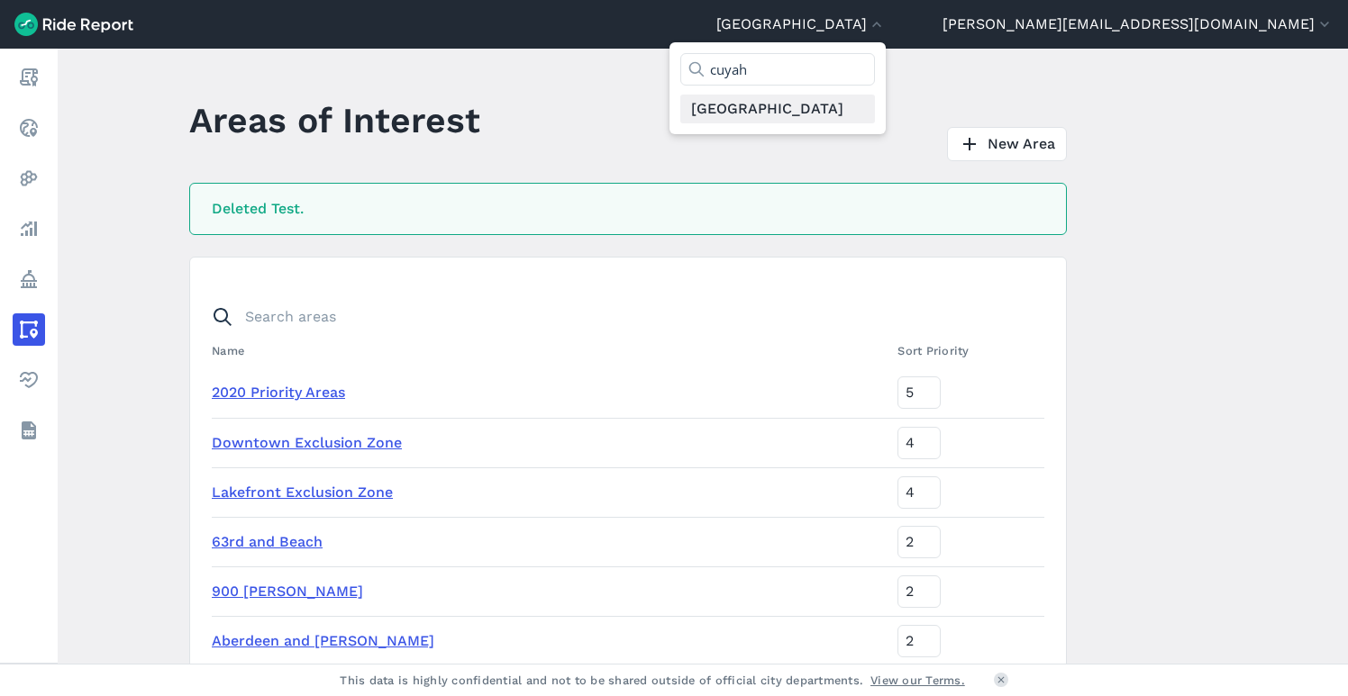
type input "cuyah"
click at [875, 114] on link "[GEOGRAPHIC_DATA]" at bounding box center [777, 109] width 195 height 29
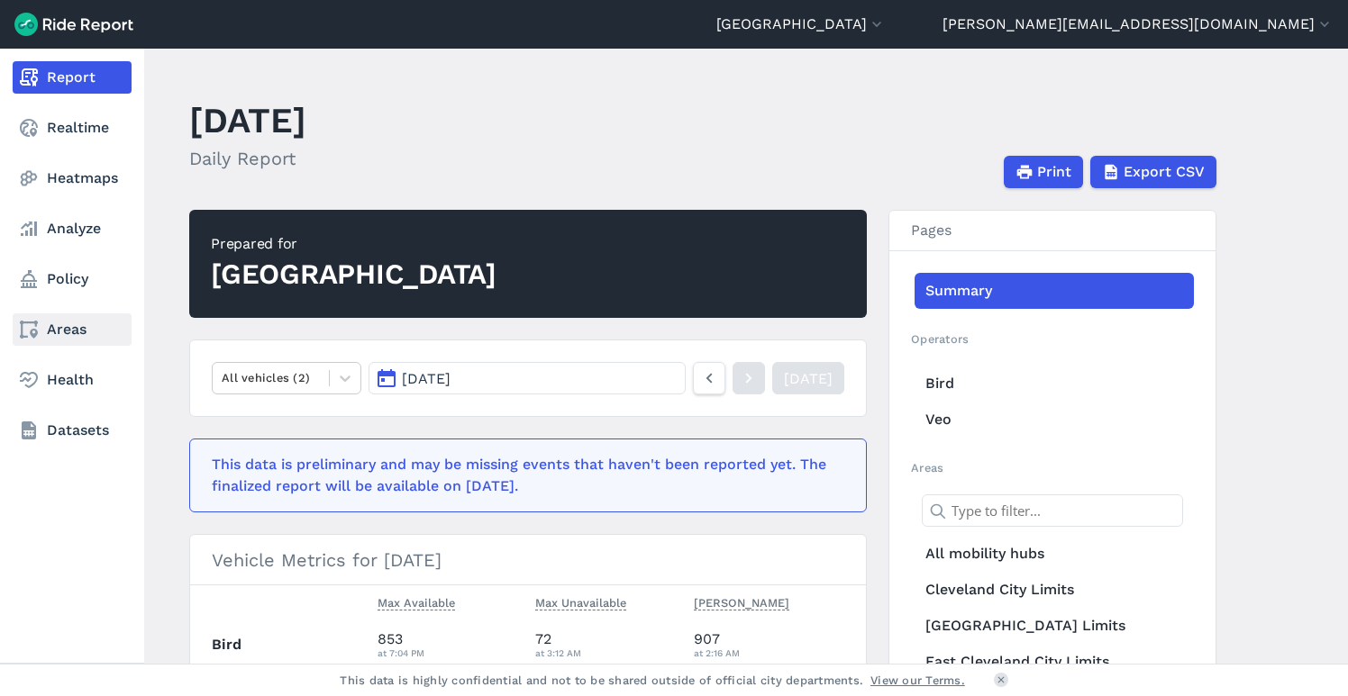
click at [58, 323] on link "Areas" at bounding box center [72, 330] width 119 height 32
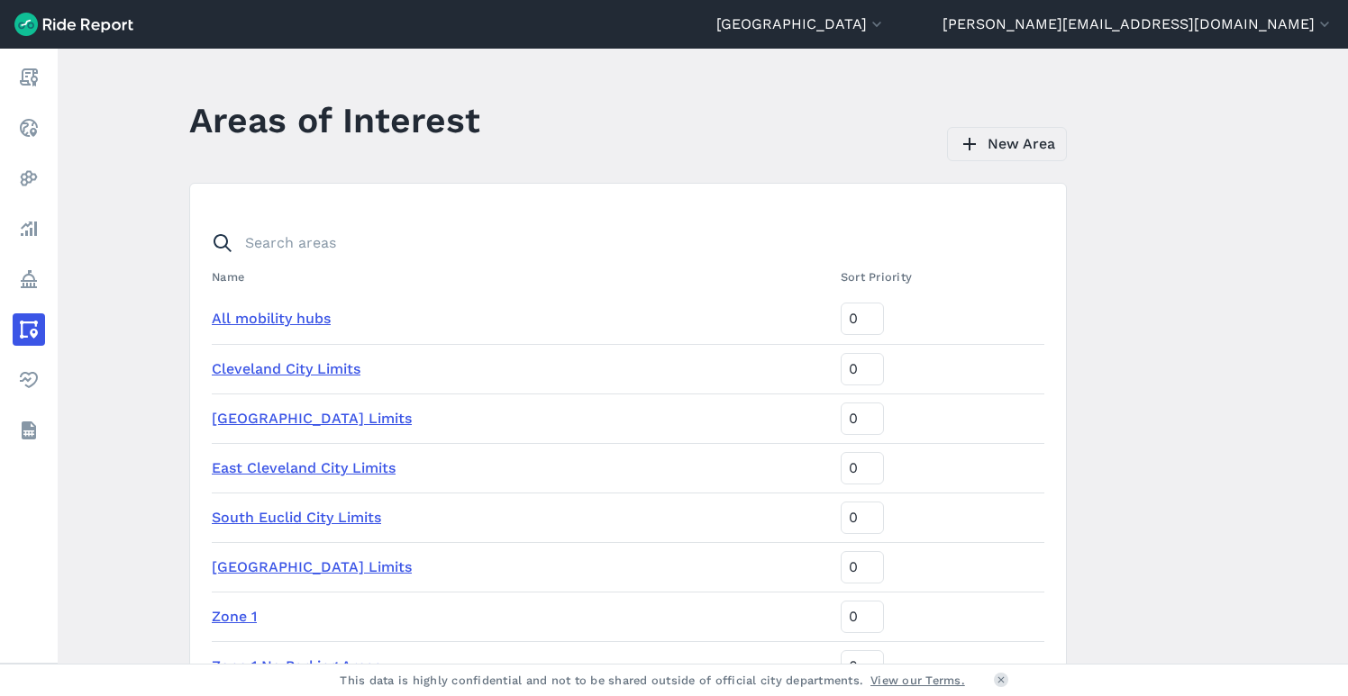
click at [1034, 149] on link "New Area" at bounding box center [1007, 144] width 120 height 34
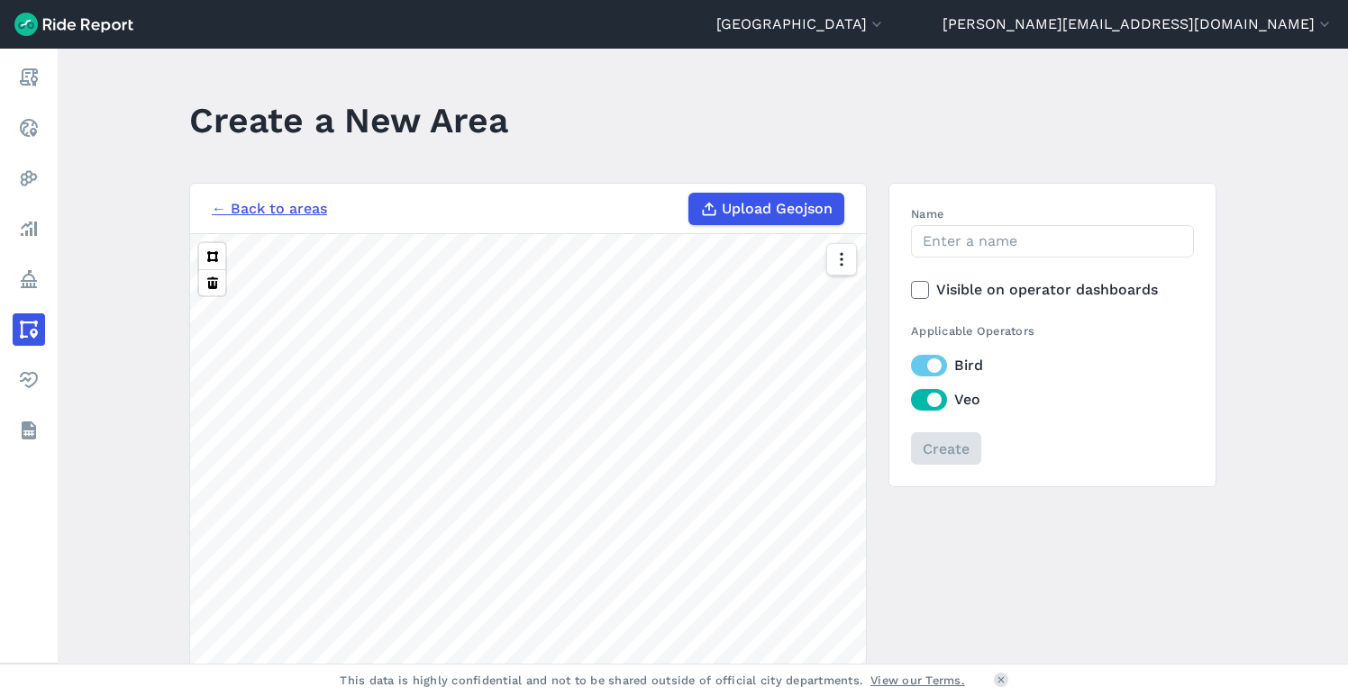
click at [751, 224] on h3 "← Back to areas Upload Geojson" at bounding box center [528, 209] width 676 height 50
click at [729, 220] on label "Upload Geojson" at bounding box center [766, 209] width 156 height 32
click at [689, 194] on input "Upload Geojson" at bounding box center [688, 193] width 1 height 1
type input "C:\fakepath\GCTRA_Stops_Dissolved_No_Z_No_M.geojson"
click at [942, 245] on input "Name" at bounding box center [1052, 241] width 283 height 32
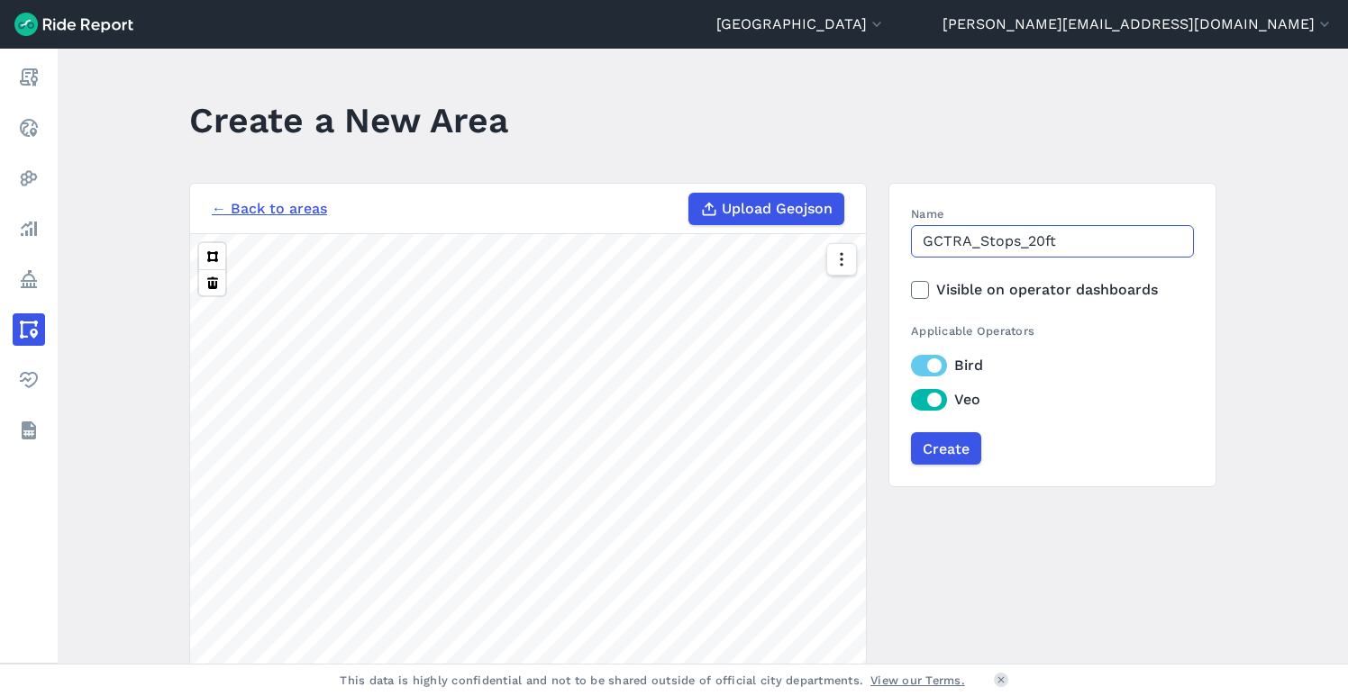
type input "GCTRA_Stops_20ft"
click at [1085, 358] on label "Bird" at bounding box center [1052, 366] width 283 height 22
click at [911, 358] on input "Bird" at bounding box center [911, 361] width 0 height 12
click at [912, 289] on icon at bounding box center [920, 290] width 16 height 18
click at [911, 289] on input "Visible on operator dashboards" at bounding box center [911, 285] width 0 height 12
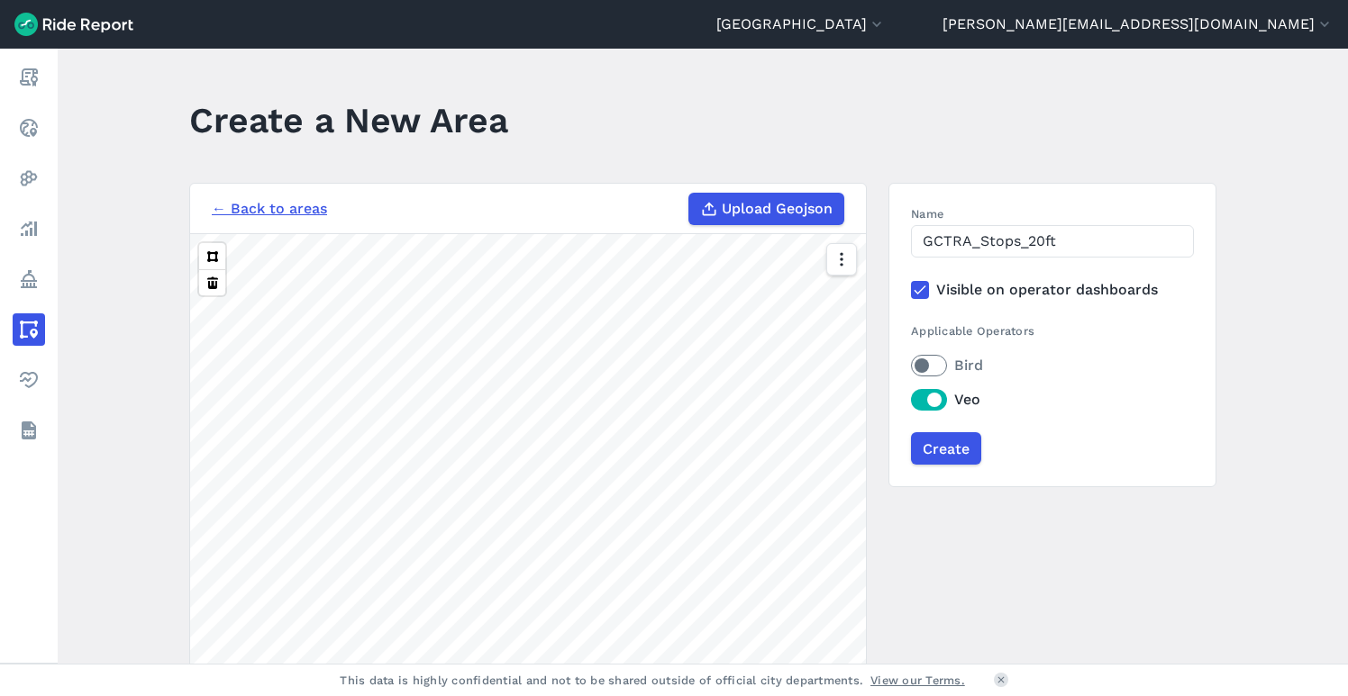
click at [921, 371] on label "Bird" at bounding box center [1052, 366] width 283 height 22
click at [911, 367] on input "Bird" at bounding box center [911, 361] width 0 height 12
drag, startPoint x: 943, startPoint y: 447, endPoint x: 1010, endPoint y: 469, distance: 70.4
click at [944, 447] on input "Create" at bounding box center [946, 448] width 70 height 32
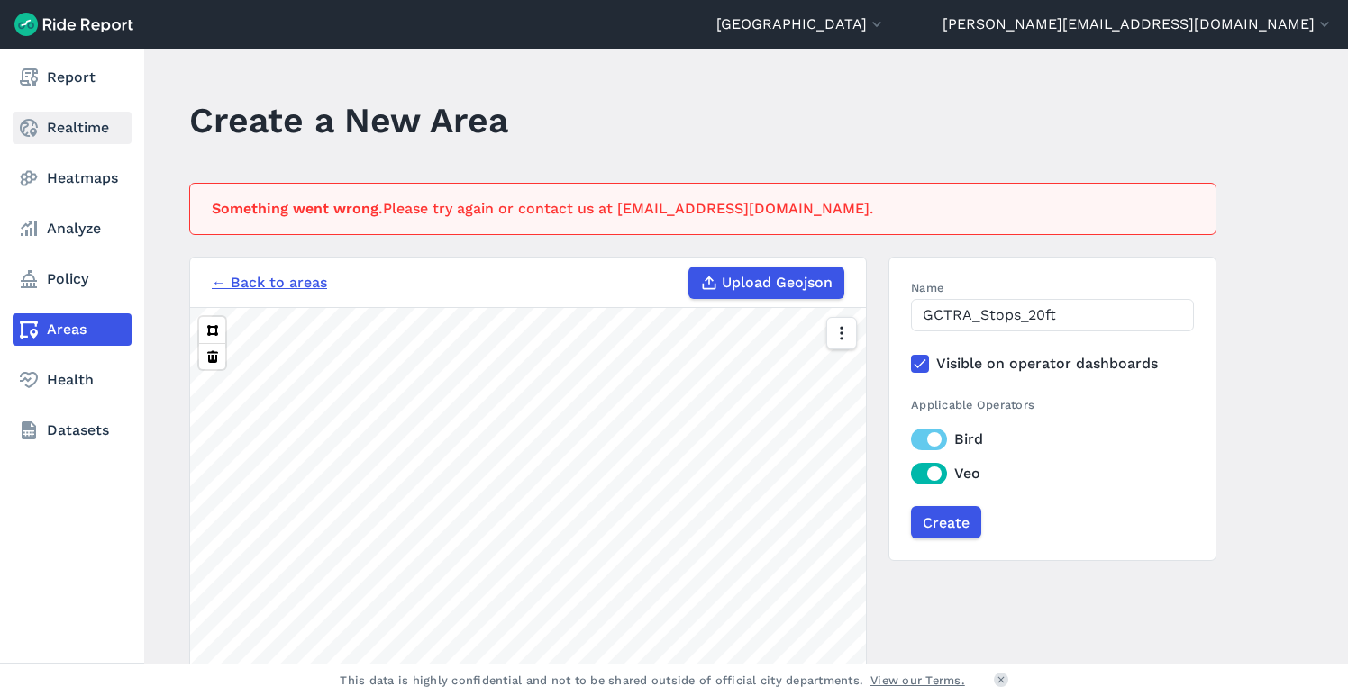
click at [30, 124] on icon at bounding box center [29, 128] width 22 height 22
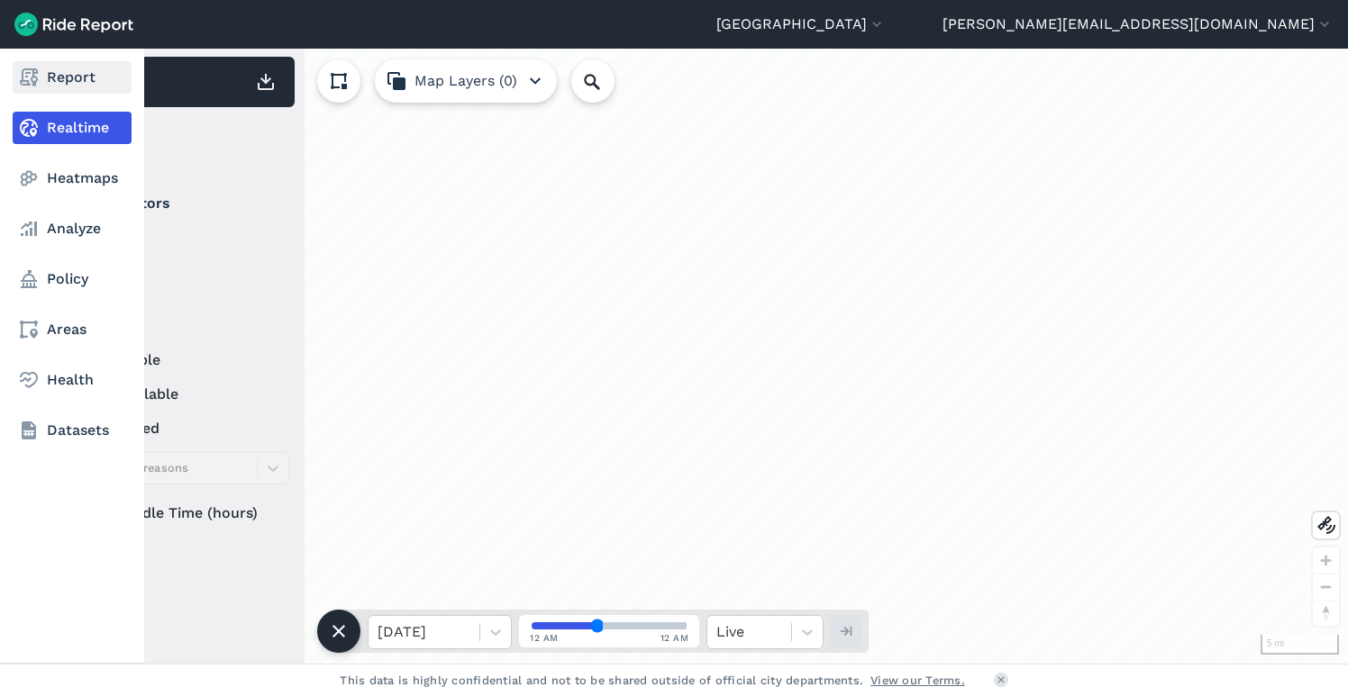
click at [63, 68] on link "Report" at bounding box center [72, 77] width 119 height 32
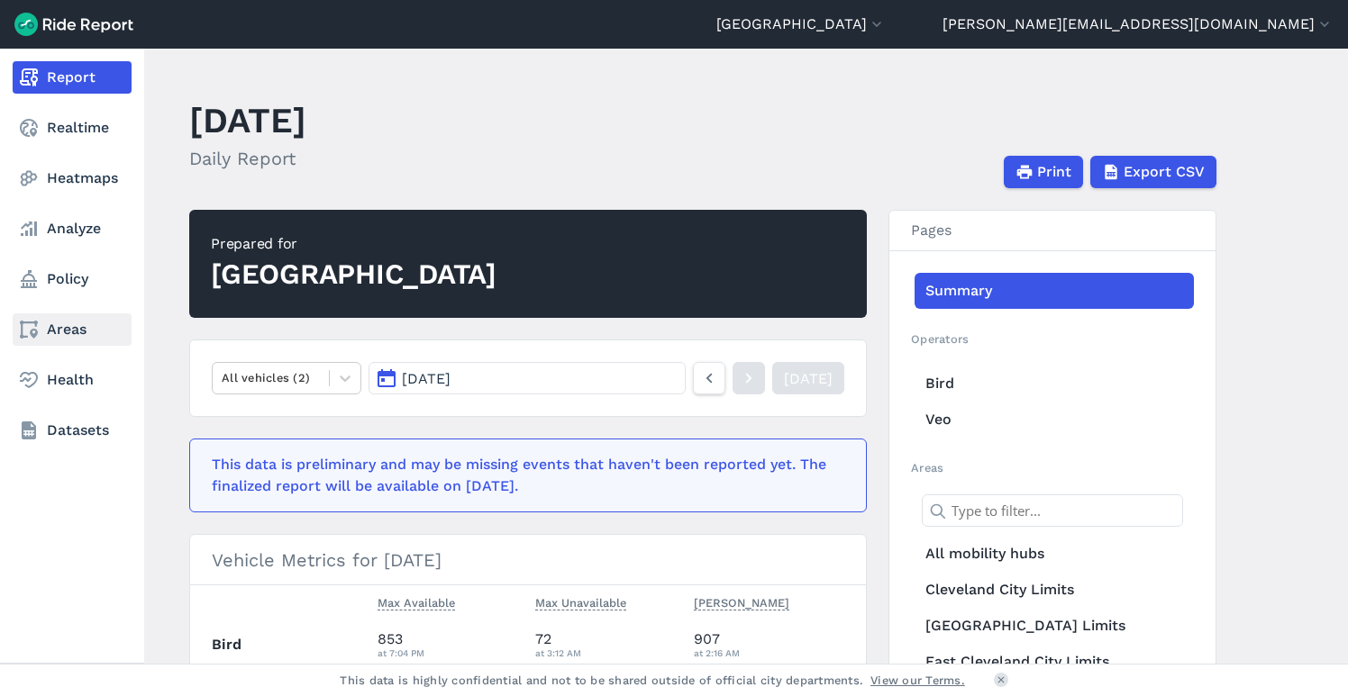
click at [59, 328] on link "Areas" at bounding box center [72, 330] width 119 height 32
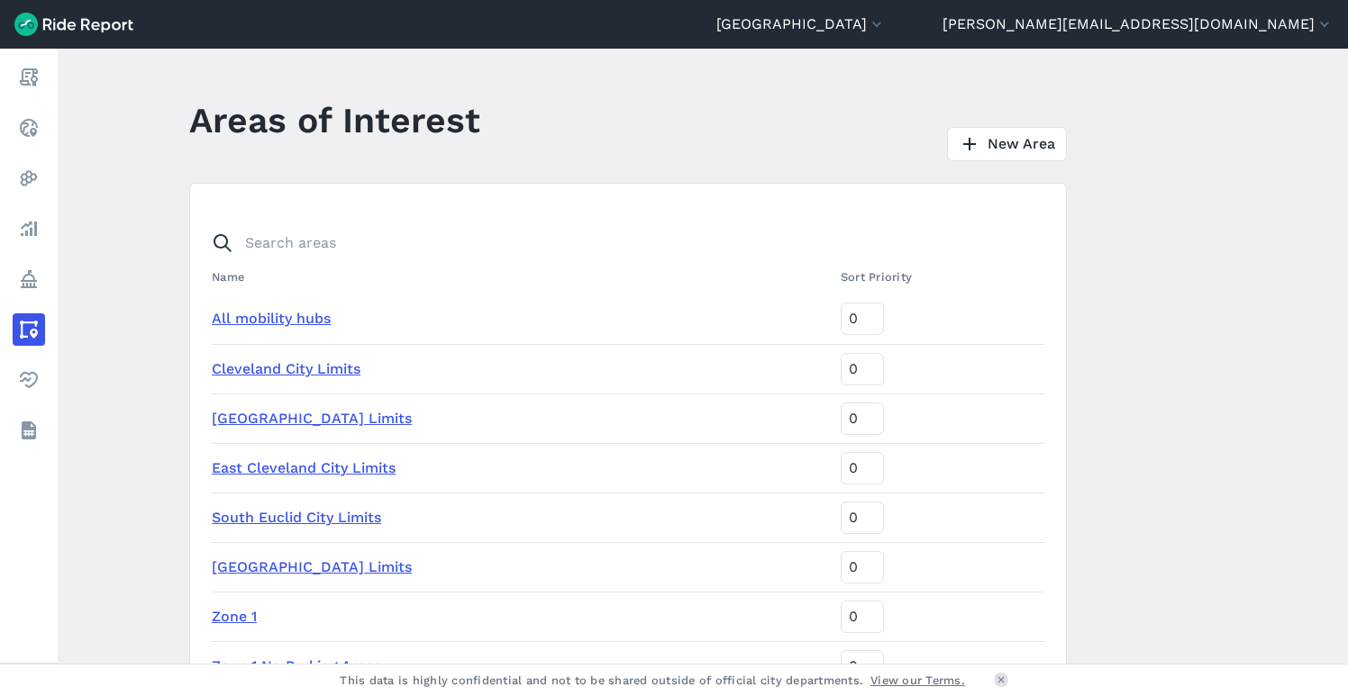
scroll to position [227, 0]
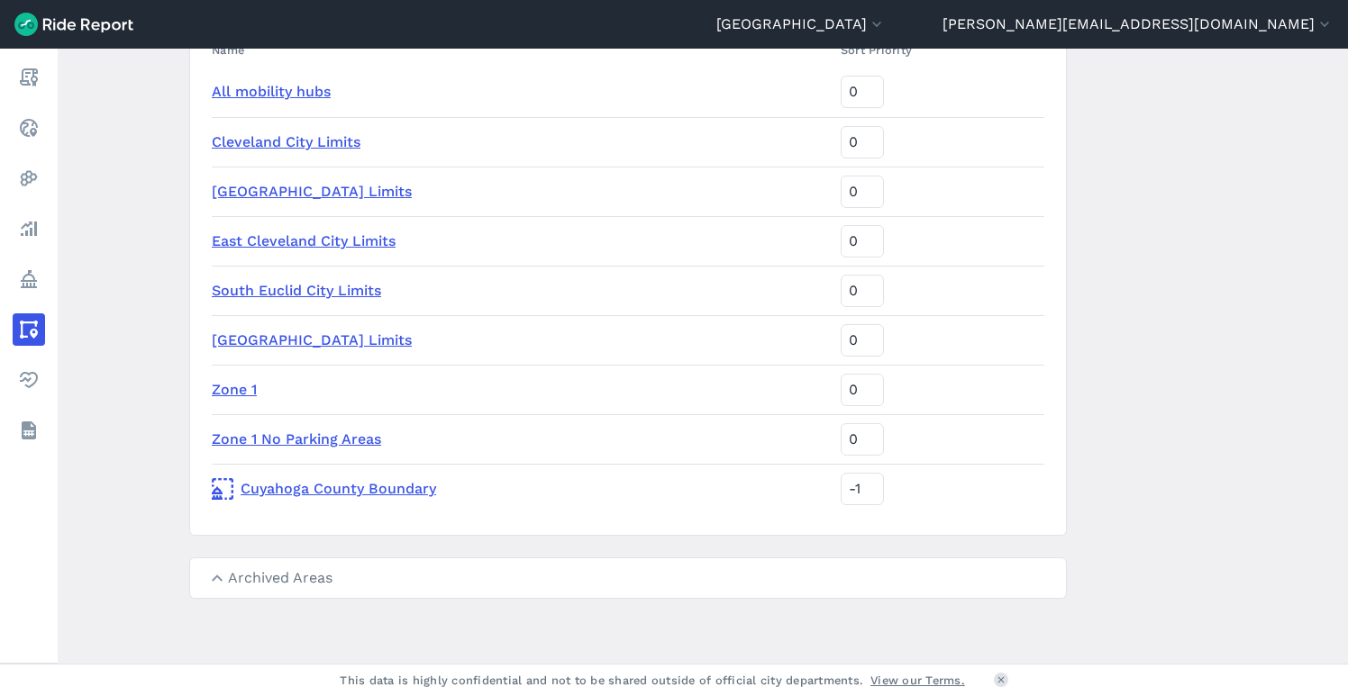
click at [327, 489] on link "Cuyahoga County Boundary" at bounding box center [519, 489] width 614 height 22
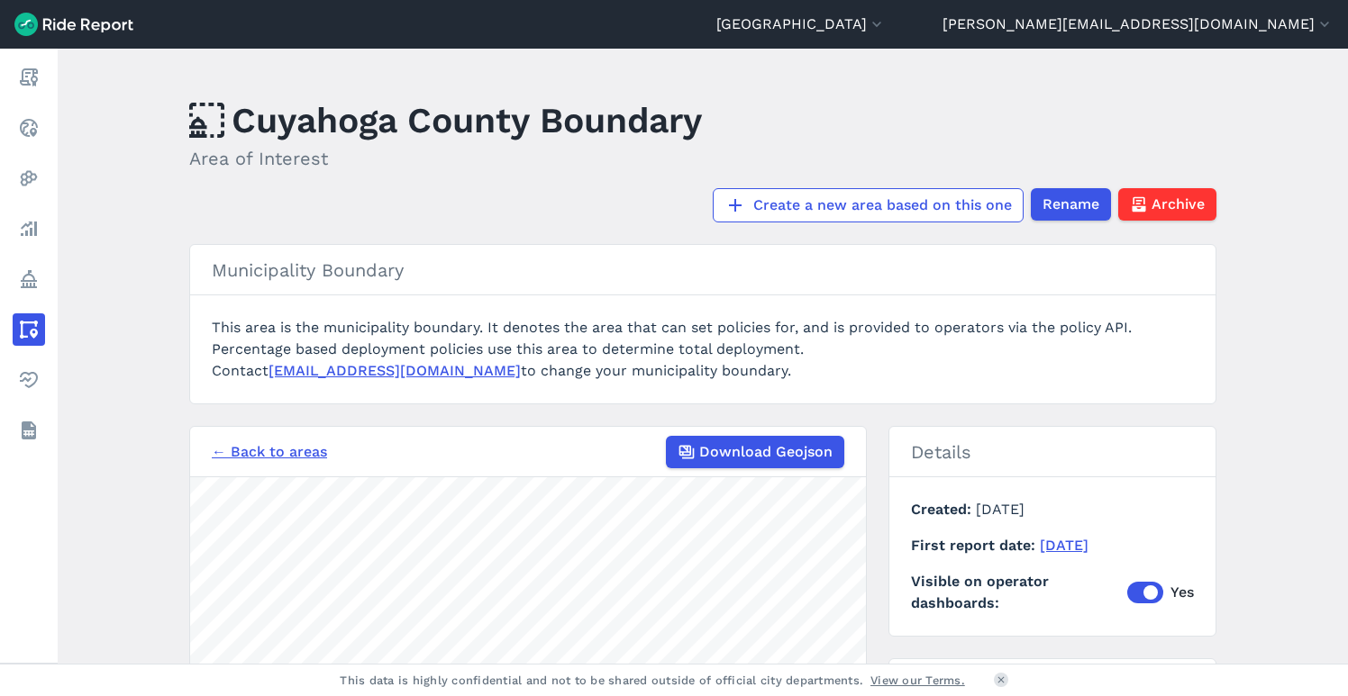
click at [516, 400] on main "[GEOGRAPHIC_DATA] Area of Interest Create a new area based on this one Rename A…" at bounding box center [703, 356] width 1290 height 615
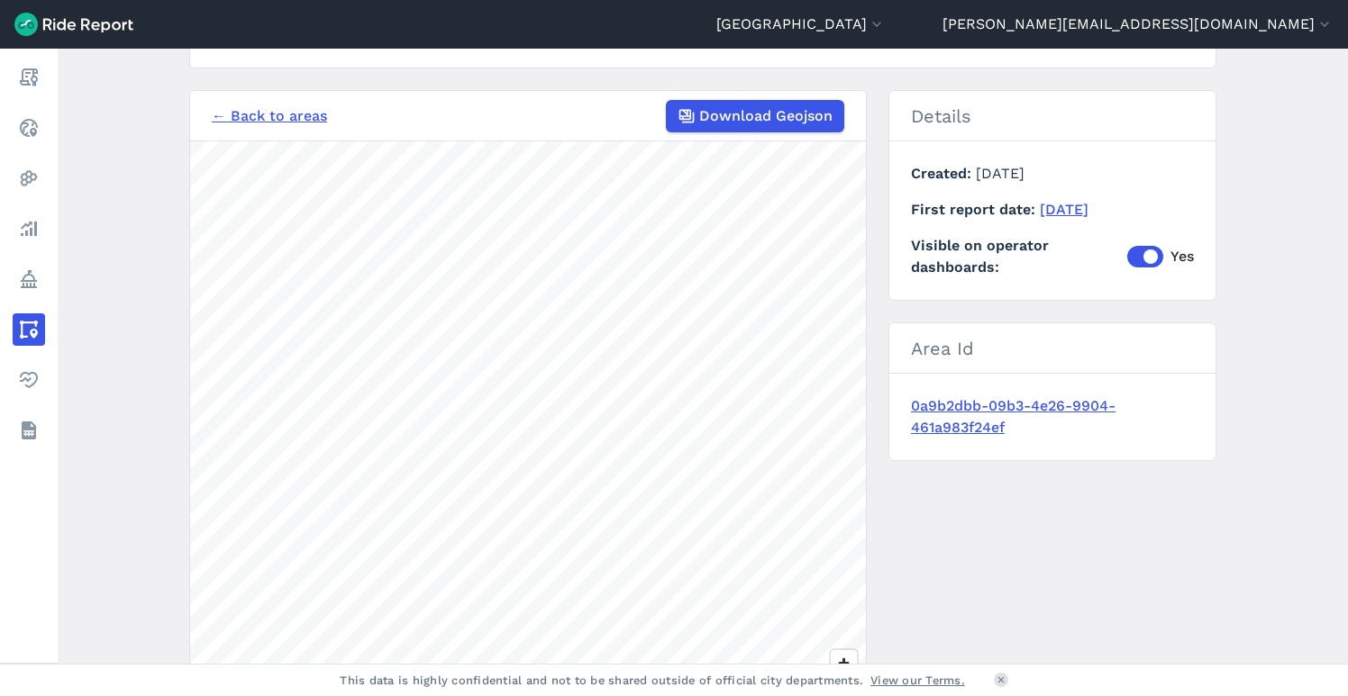
click at [277, 112] on link "← Back to areas" at bounding box center [269, 116] width 115 height 22
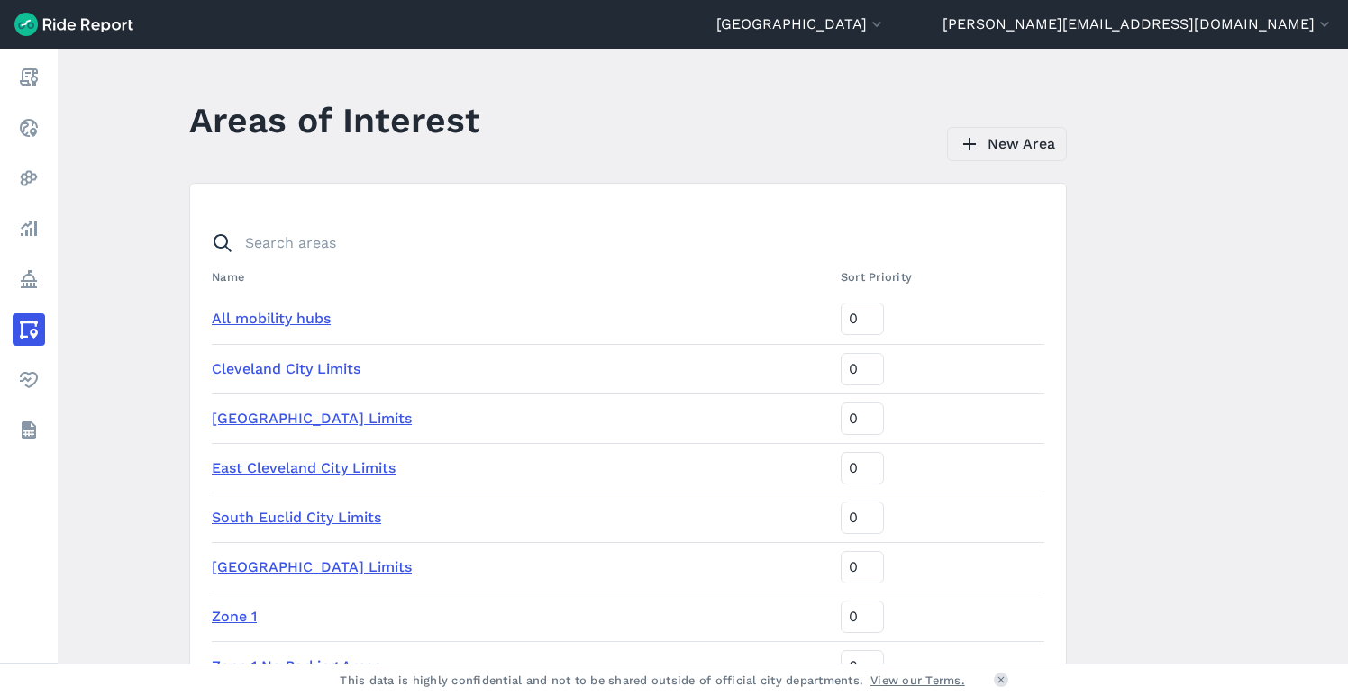
click at [959, 140] on icon at bounding box center [970, 144] width 22 height 22
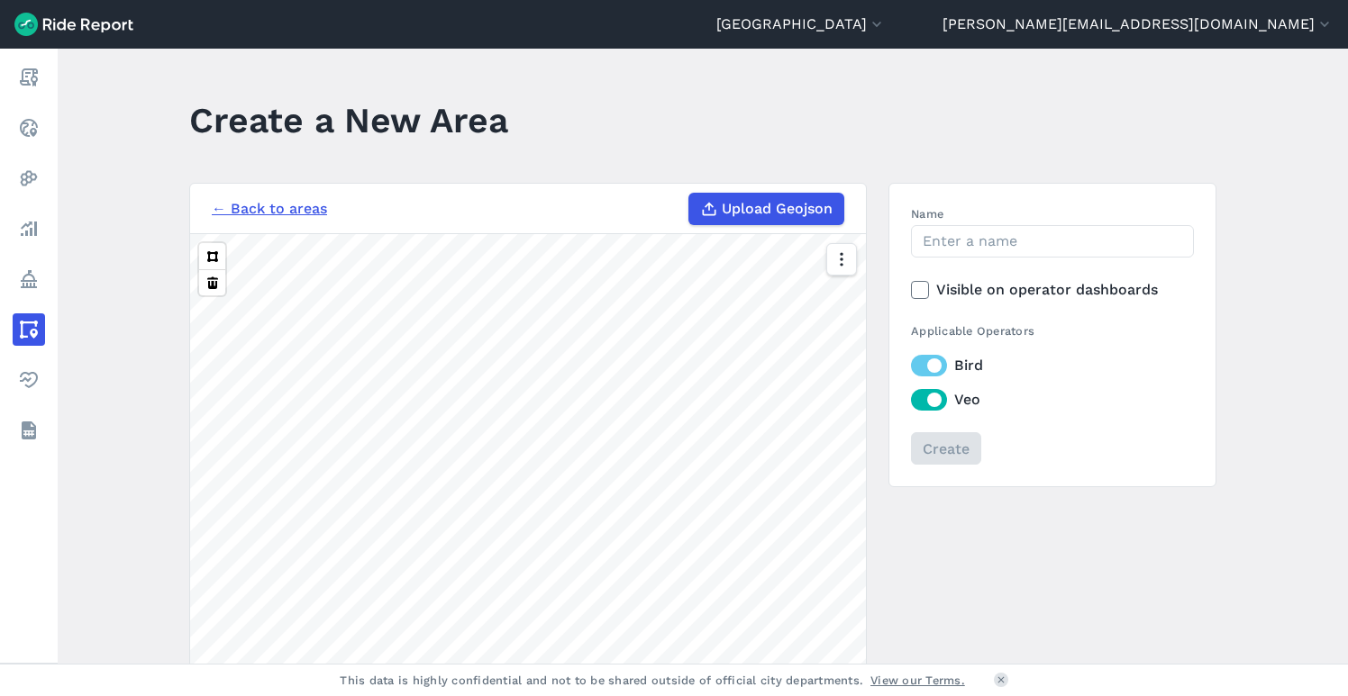
click at [760, 214] on span "Upload Geojson" at bounding box center [777, 209] width 111 height 22
click at [689, 194] on input "Upload Geojson" at bounding box center [688, 193] width 1 height 1
type input "C:\fakepath\GCTRA_Clipped.geojson"
click at [949, 239] on input "Name" at bounding box center [1052, 241] width 283 height 32
type input "GCTRA-Stops-20ft"
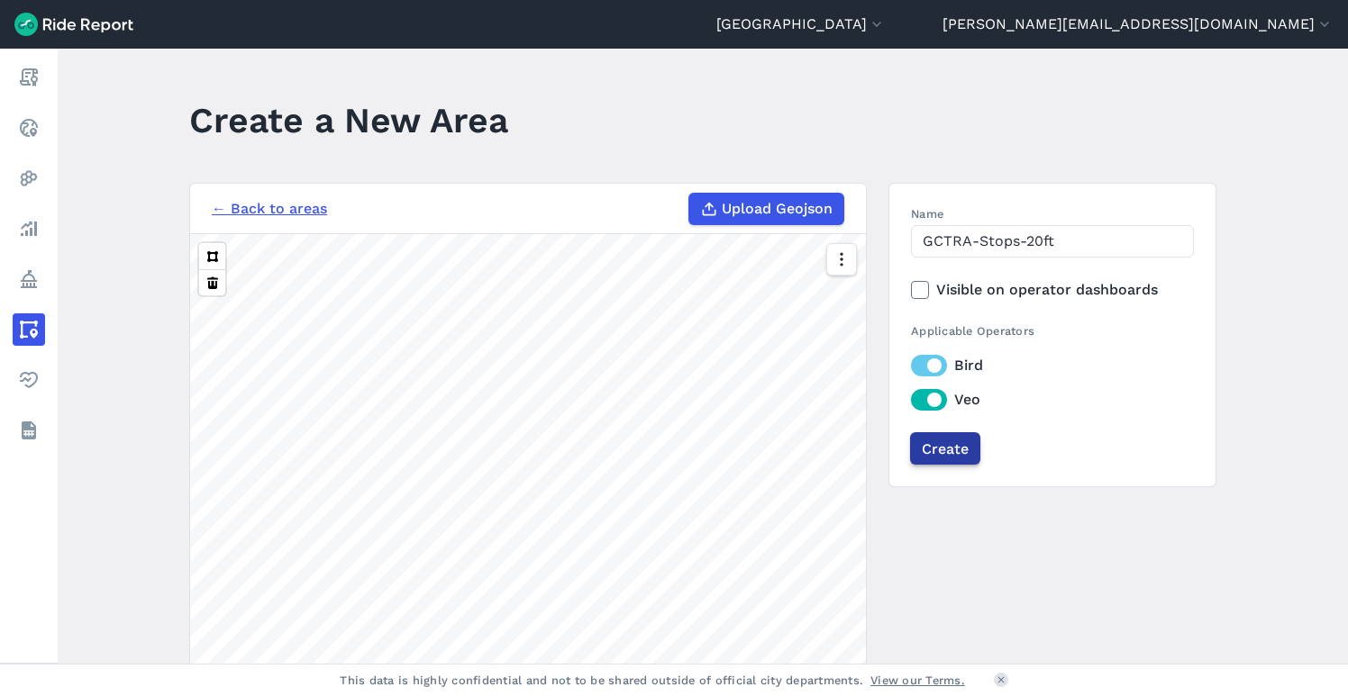
click at [950, 447] on input "Create" at bounding box center [945, 448] width 70 height 32
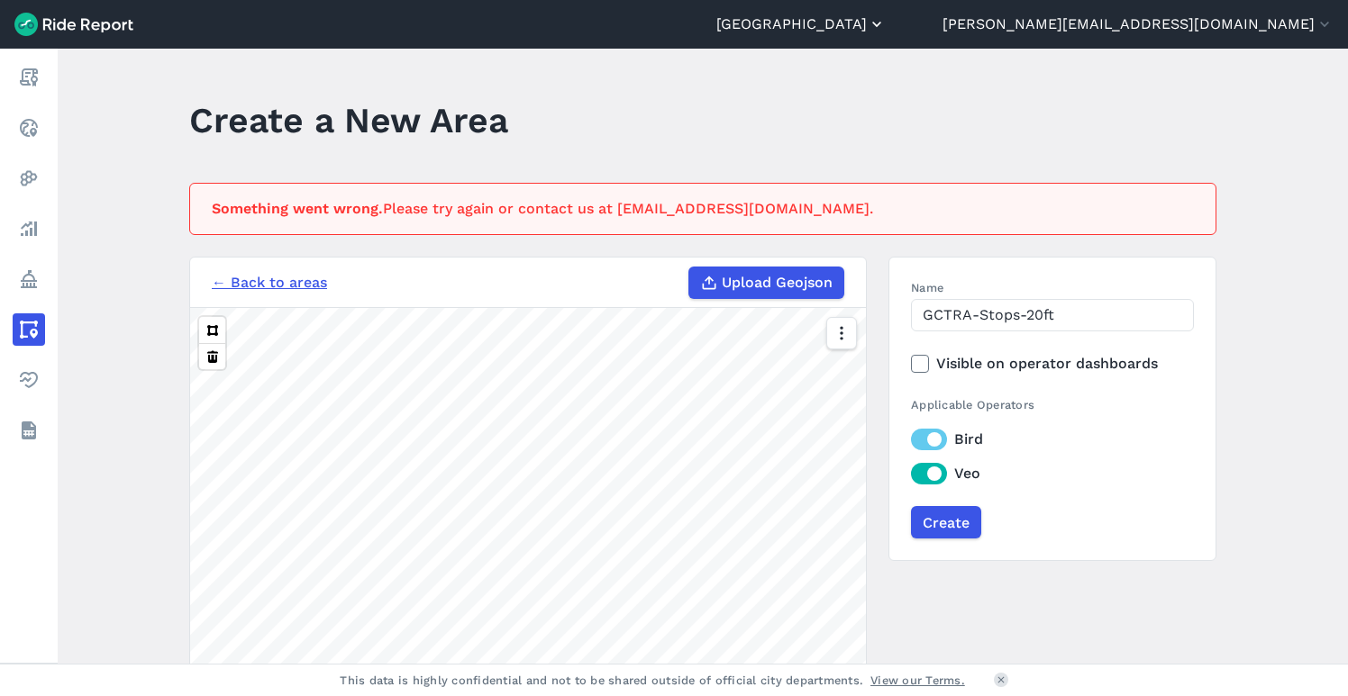
click at [886, 26] on button "[GEOGRAPHIC_DATA]" at bounding box center [800, 25] width 169 height 22
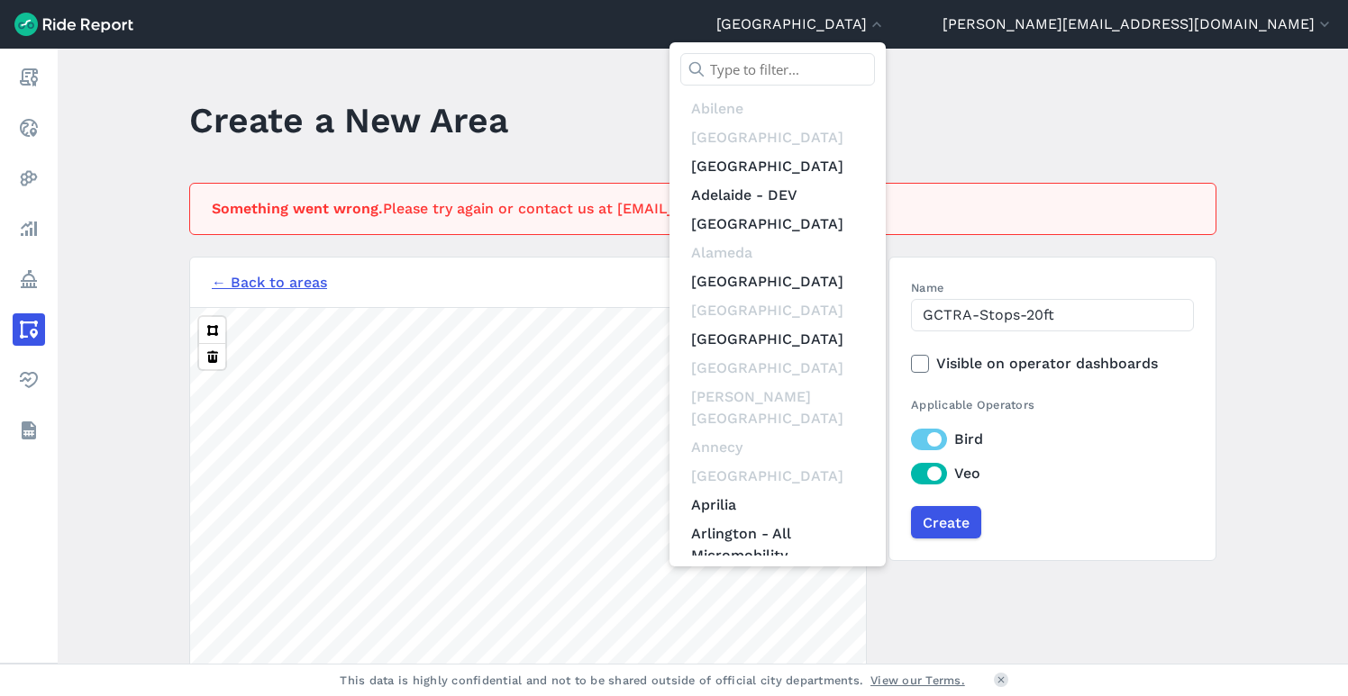
click at [875, 72] on input "text" at bounding box center [777, 69] width 195 height 32
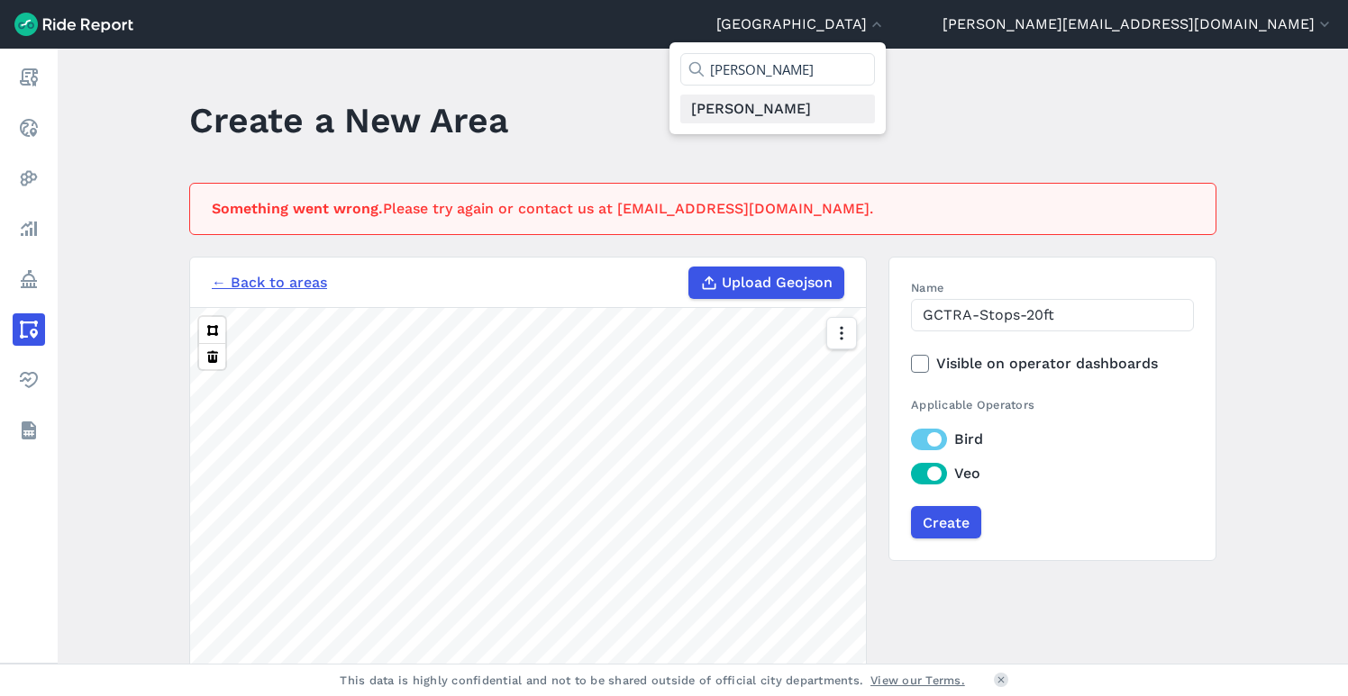
type input "[PERSON_NAME]"
click at [875, 109] on link "[PERSON_NAME]" at bounding box center [777, 109] width 195 height 29
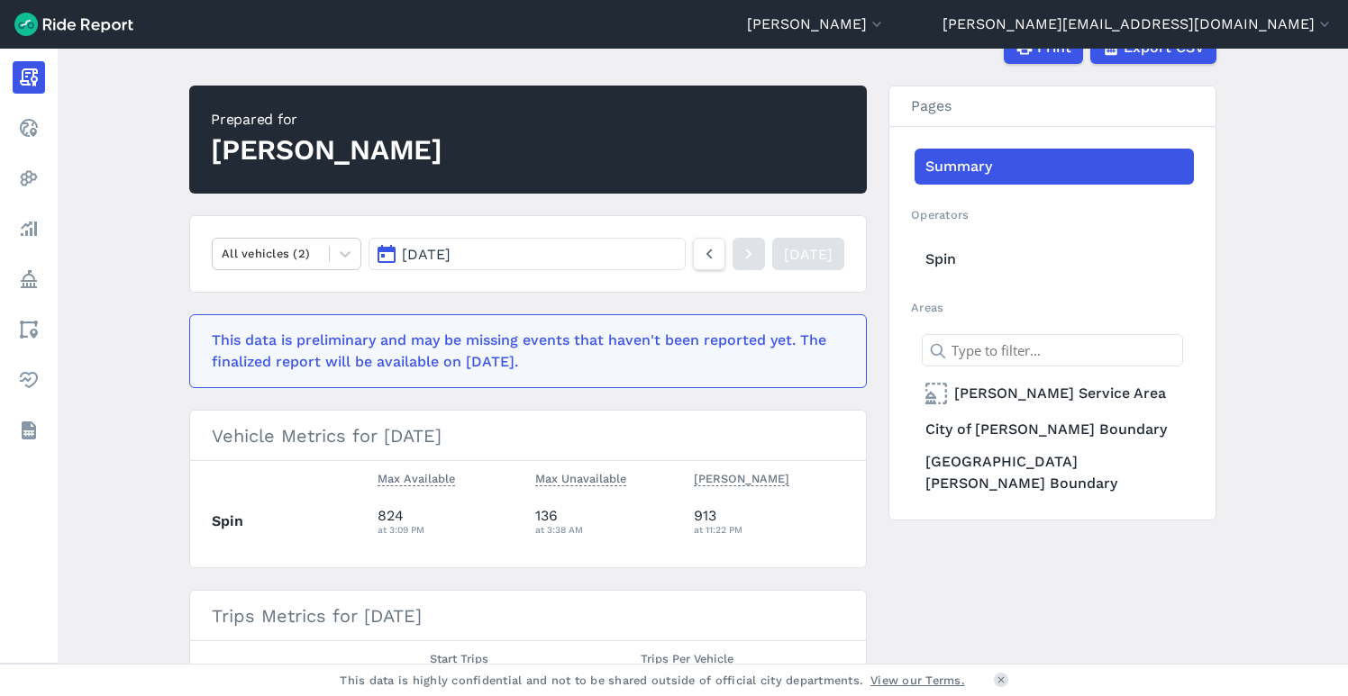
scroll to position [130, 0]
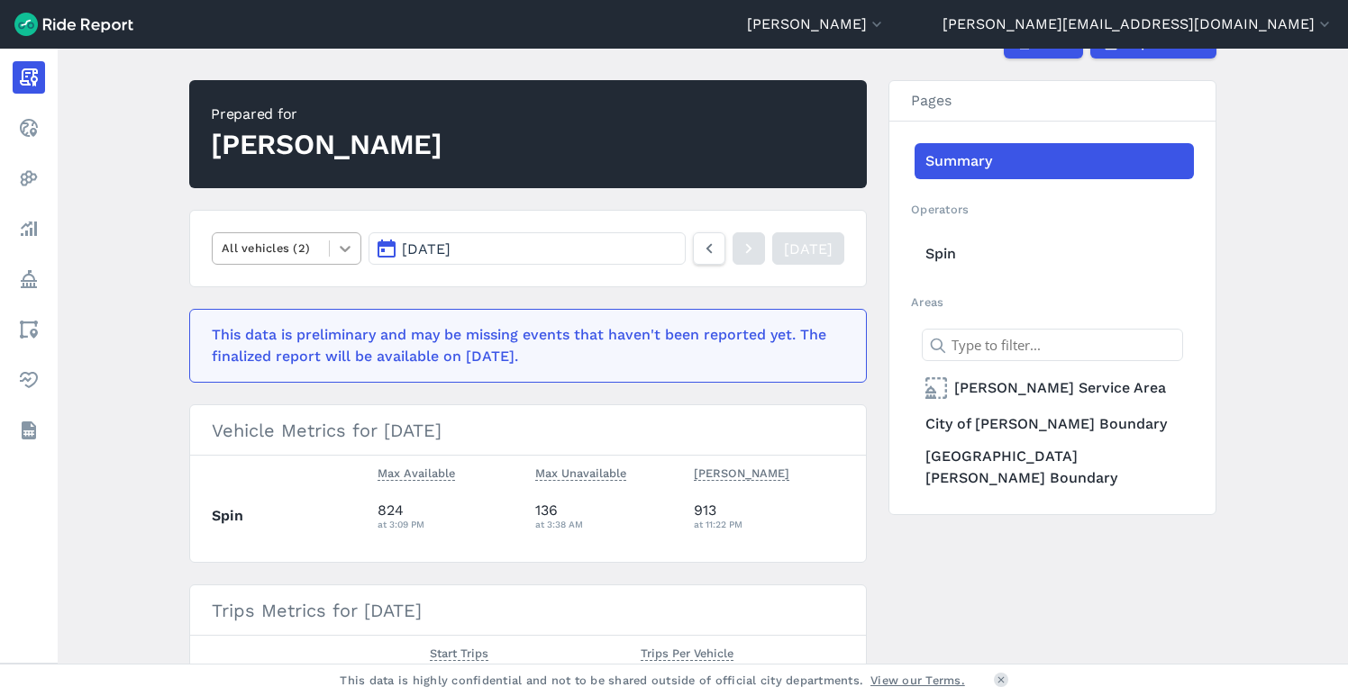
click at [337, 249] on icon at bounding box center [345, 249] width 18 height 18
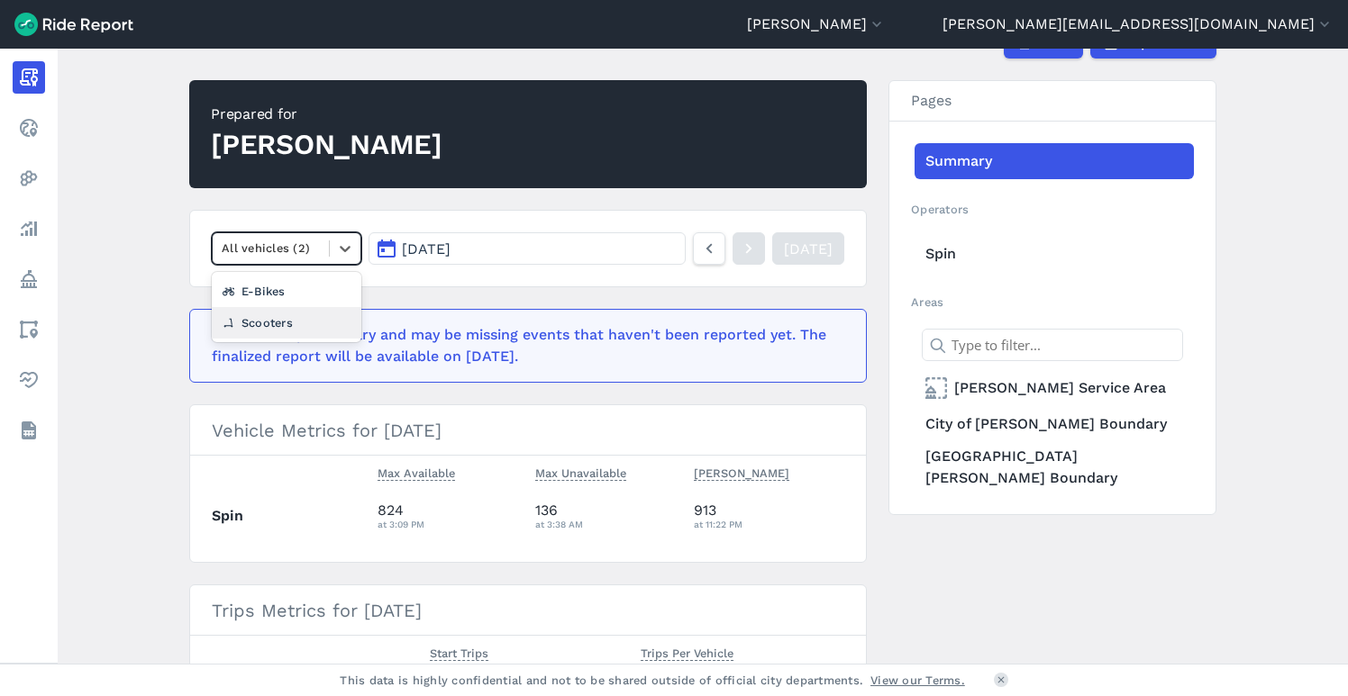
click at [292, 316] on div "Scooters" at bounding box center [287, 323] width 150 height 32
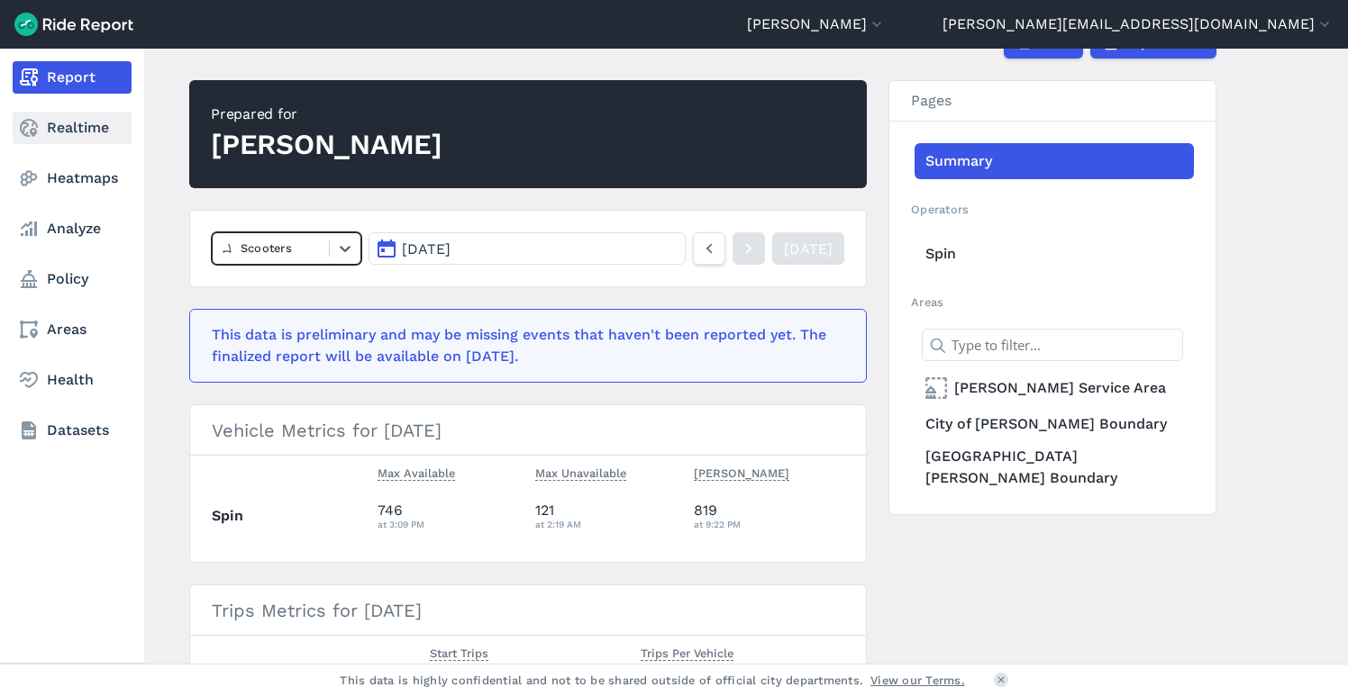
click at [37, 125] on use at bounding box center [29, 128] width 18 height 18
